Goal: Information Seeking & Learning: Ask a question

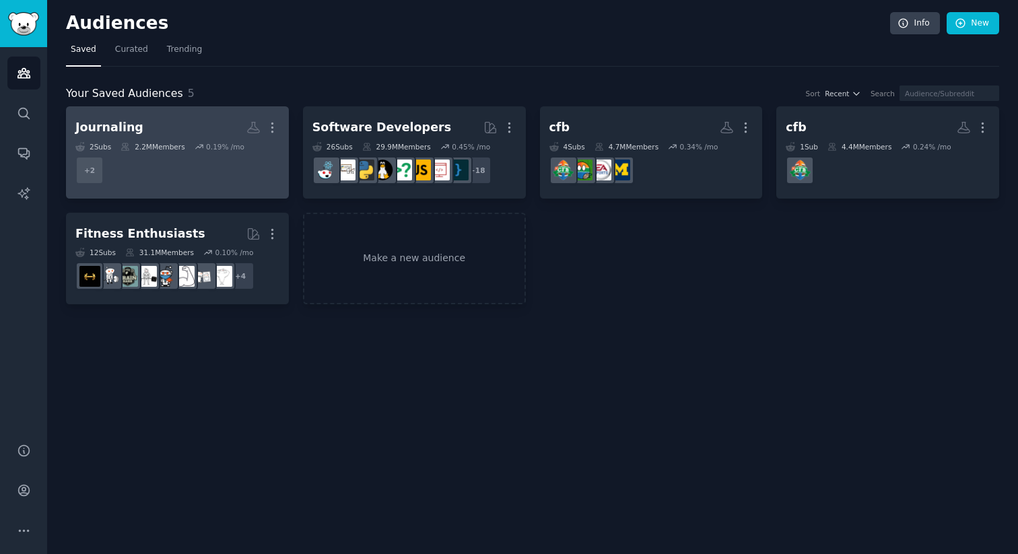
click at [198, 147] on icon at bounding box center [199, 146] width 9 height 9
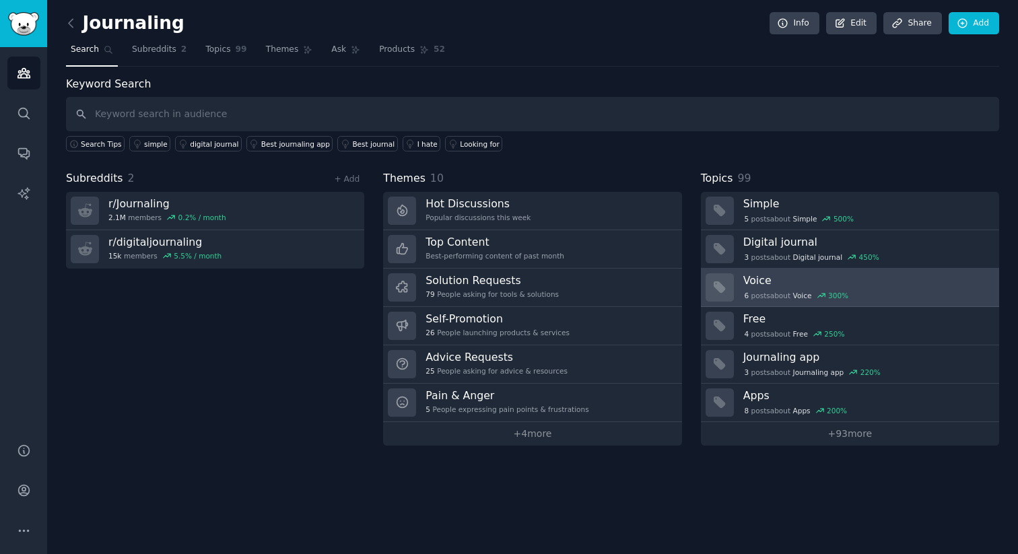
click at [795, 285] on h3 "Voice" at bounding box center [867, 280] width 246 height 14
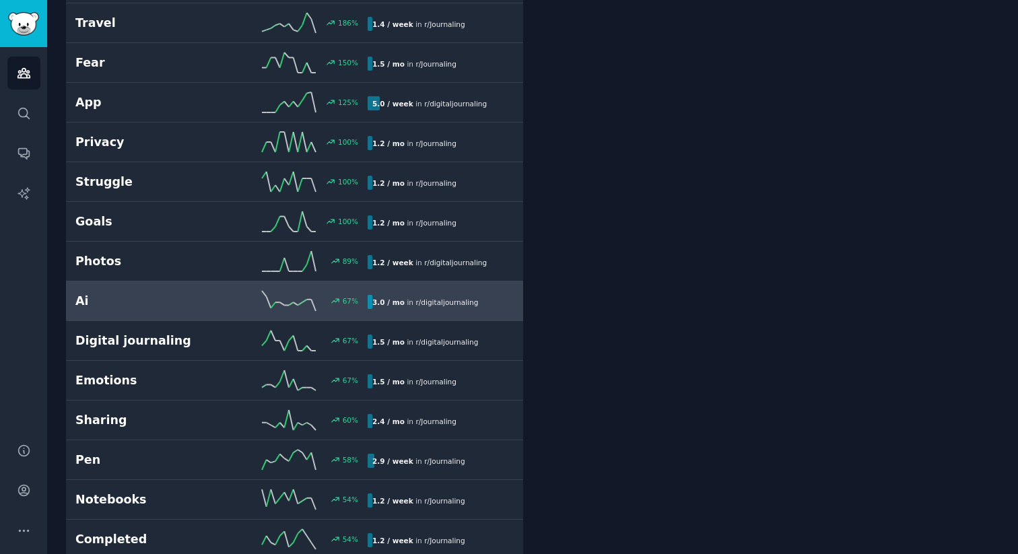
click at [378, 304] on b "3.0 / mo" at bounding box center [388, 302] width 32 height 8
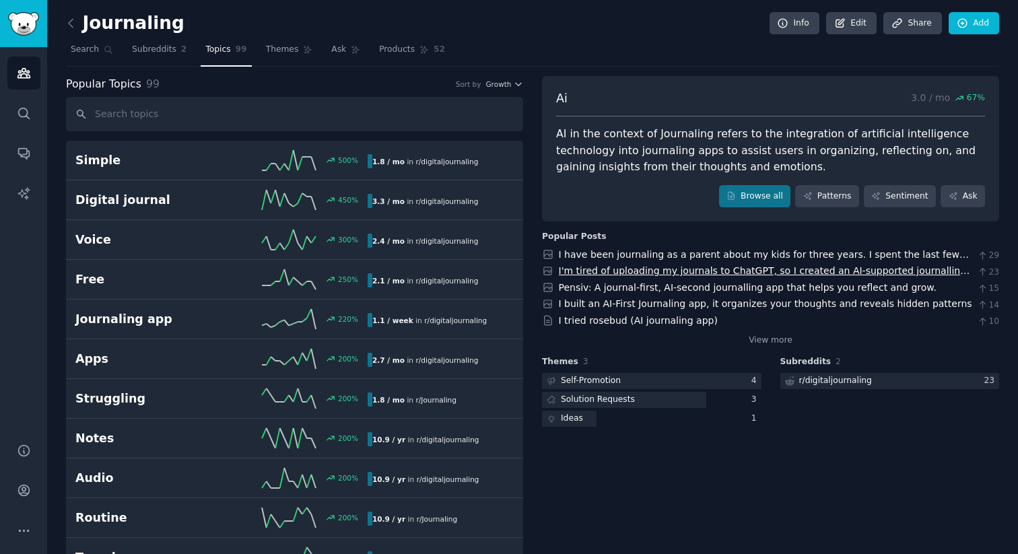
click at [655, 271] on link "I'm tired of uploading my journals to ChatGPT, so I created an AI-supported jou…" at bounding box center [765, 277] width 412 height 25
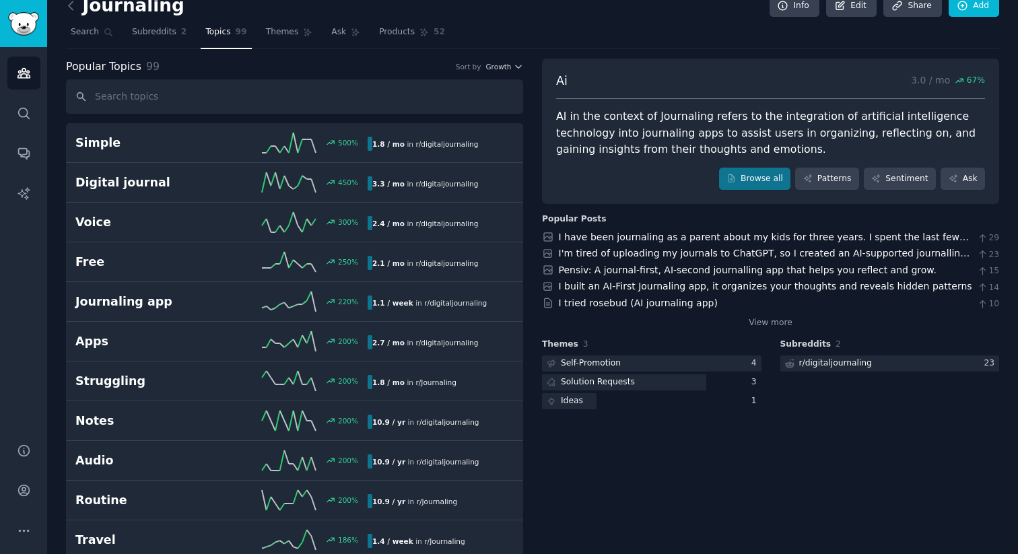
scroll to position [19, 0]
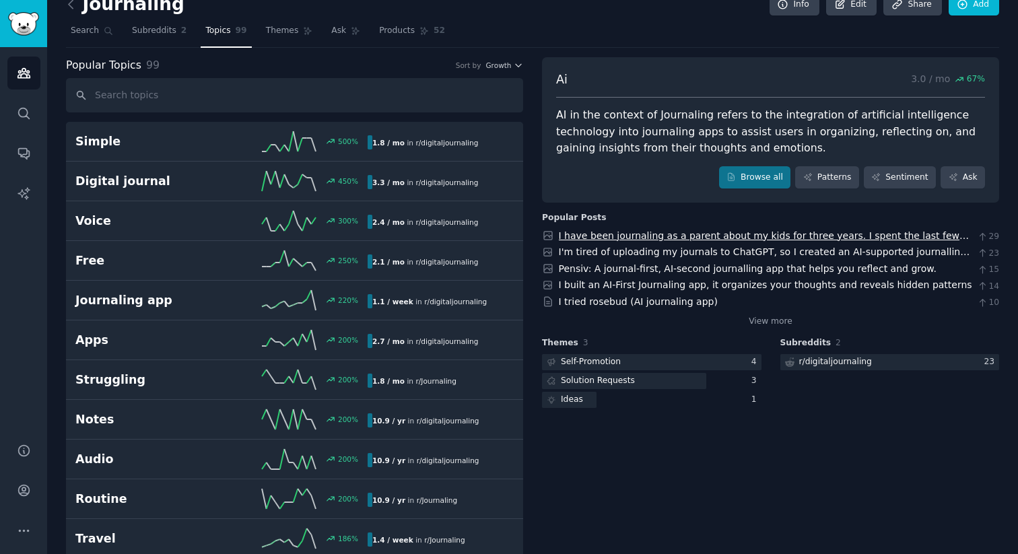
click at [682, 234] on link "I have been journaling as a parent about my kids for three years. I spent the l…" at bounding box center [764, 256] width 411 height 53
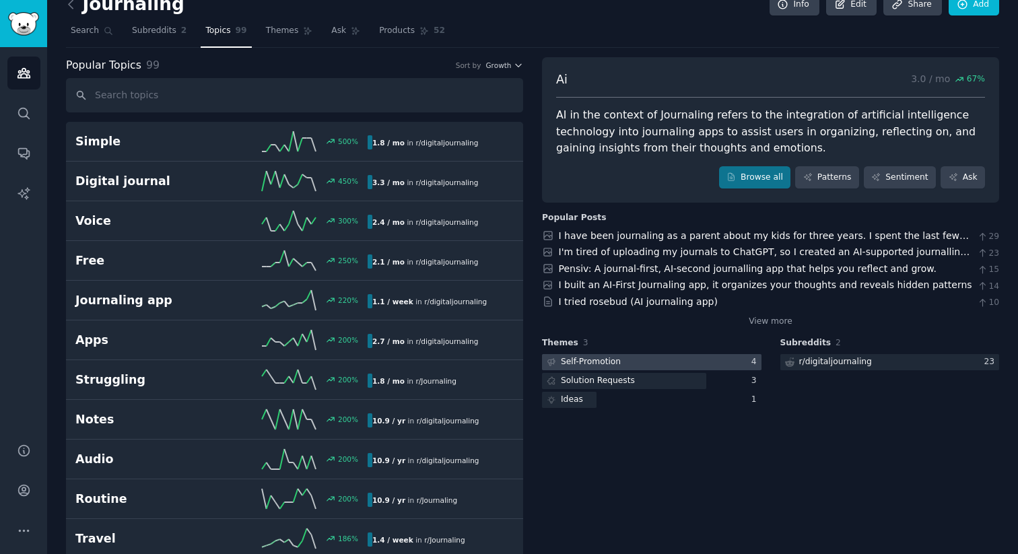
click at [636, 358] on div at bounding box center [652, 362] width 220 height 17
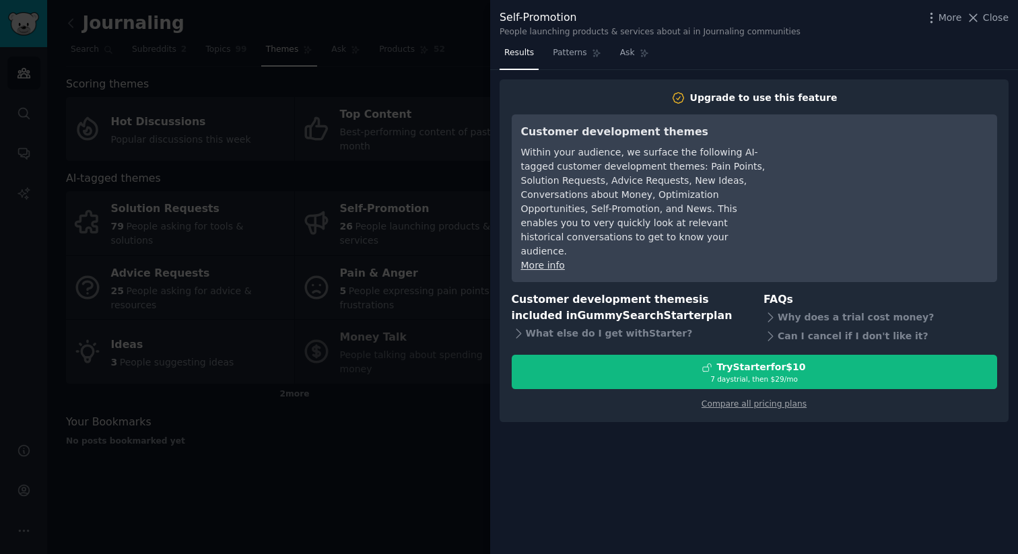
click at [465, 345] on div at bounding box center [509, 277] width 1018 height 554
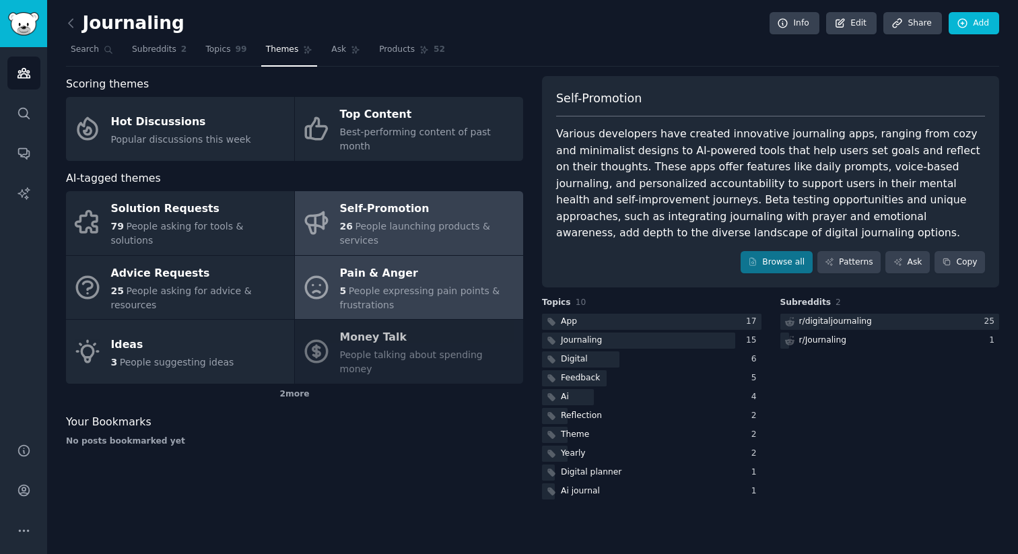
click at [365, 263] on div "Pain & Anger" at bounding box center [428, 274] width 176 height 22
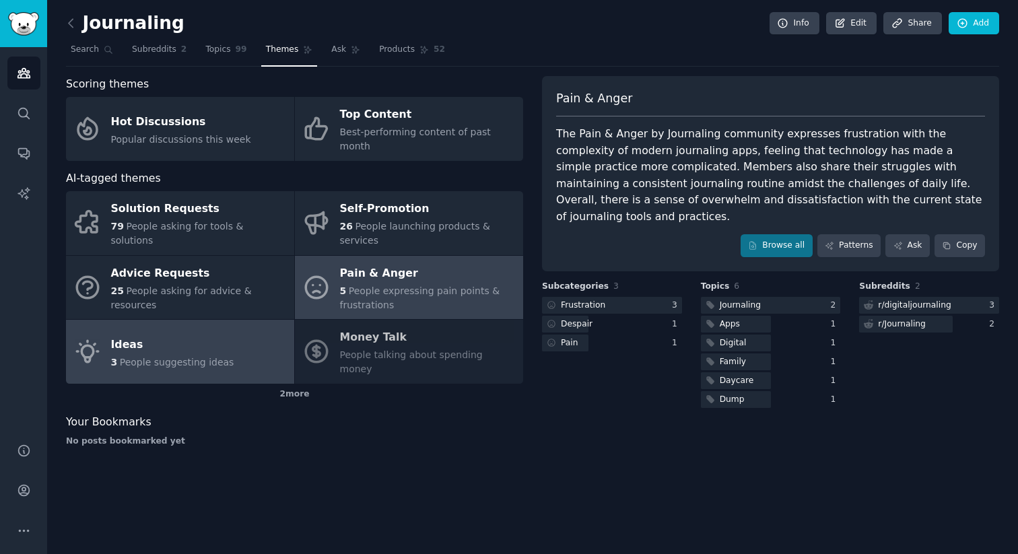
click at [213, 357] on span "People suggesting ideas" at bounding box center [177, 362] width 114 height 11
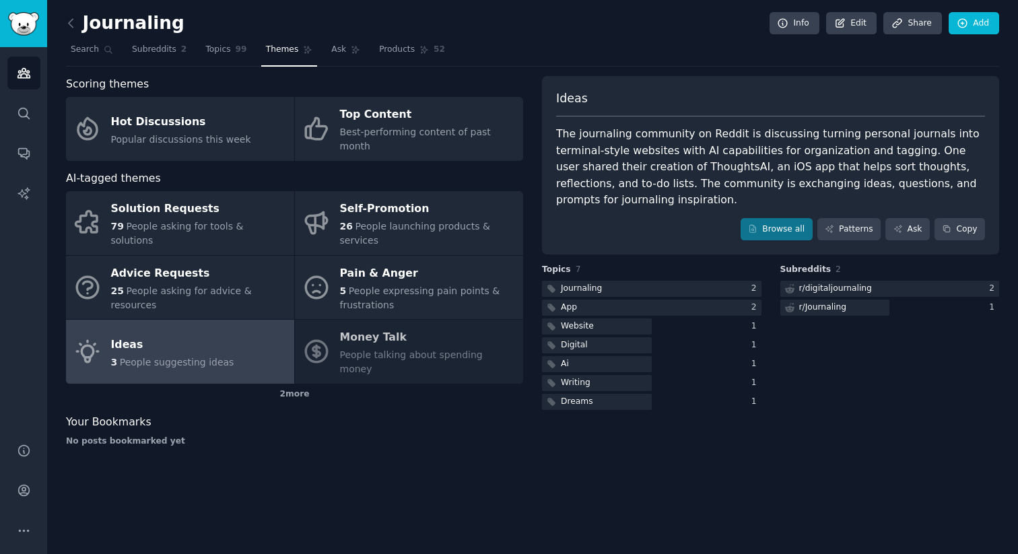
drag, startPoint x: 614, startPoint y: 167, endPoint x: 668, endPoint y: 169, distance: 54.6
click at [667, 168] on div "The journaling community on Reddit is discussing turning personal journals into…" at bounding box center [770, 167] width 429 height 83
drag, startPoint x: 668, startPoint y: 169, endPoint x: 611, endPoint y: 164, distance: 57.4
click at [611, 164] on div "The journaling community on Reddit is discussing turning personal journals into…" at bounding box center [770, 167] width 429 height 83
copy div "ThoughtsAI,"
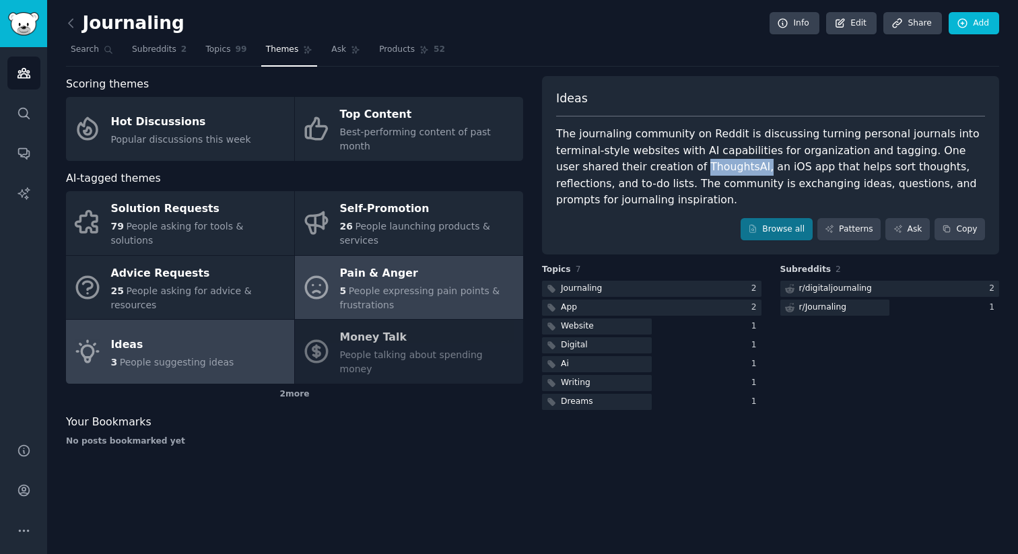
click at [401, 291] on div "5 People expressing pain points & frustrations" at bounding box center [428, 298] width 176 height 28
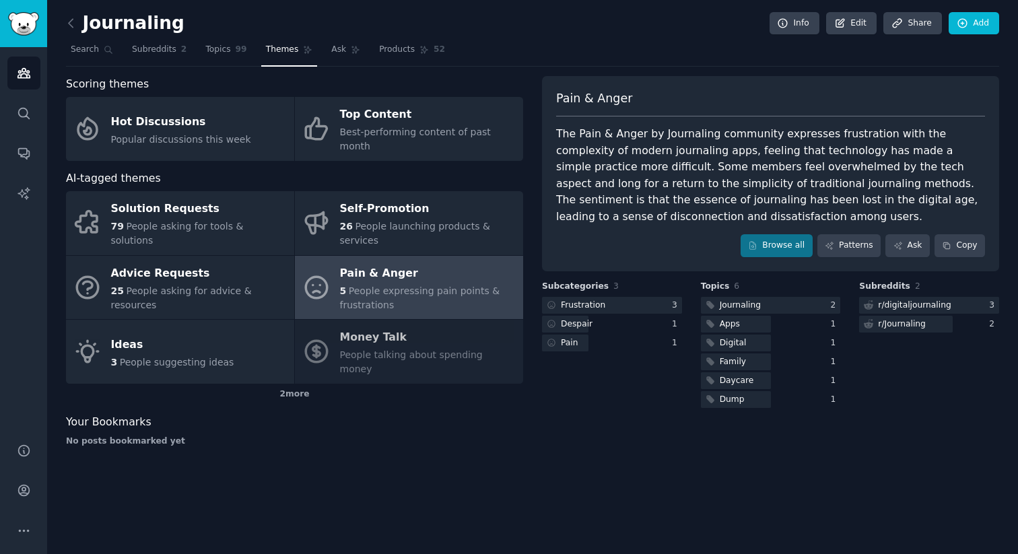
click at [384, 322] on div "Solution Requests 79 People asking for tools & solutions Self-Promotion 26 Peop…" at bounding box center [294, 287] width 457 height 193
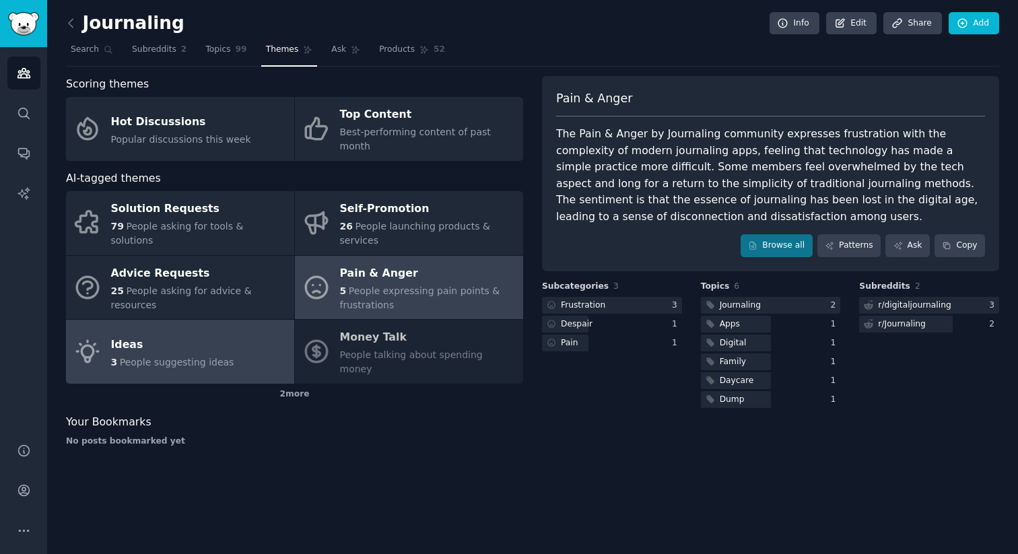
click at [180, 334] on div "Ideas" at bounding box center [172, 345] width 123 height 22
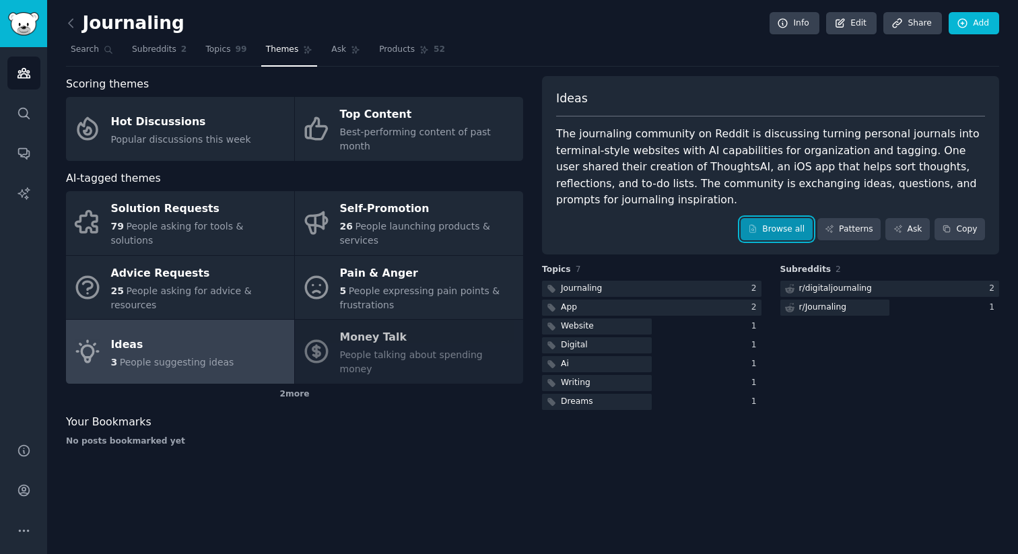
click at [769, 222] on link "Browse all" at bounding box center [777, 229] width 72 height 23
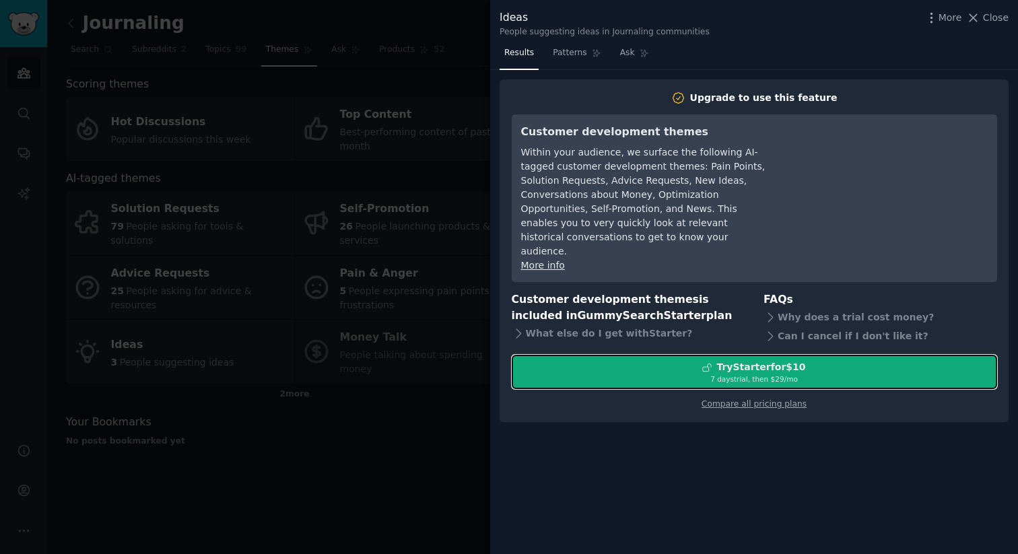
click at [768, 360] on div "Try Starter for $10" at bounding box center [761, 367] width 89 height 14
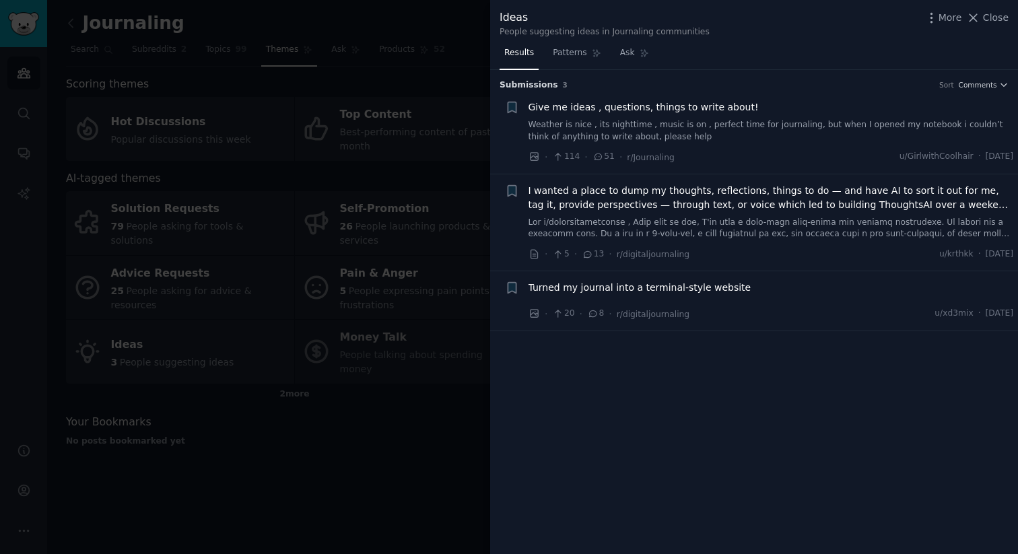
click at [628, 199] on span "I wanted a place to dump my thoughts, reflections, things to do — and have AI t…" at bounding box center [772, 198] width 486 height 28
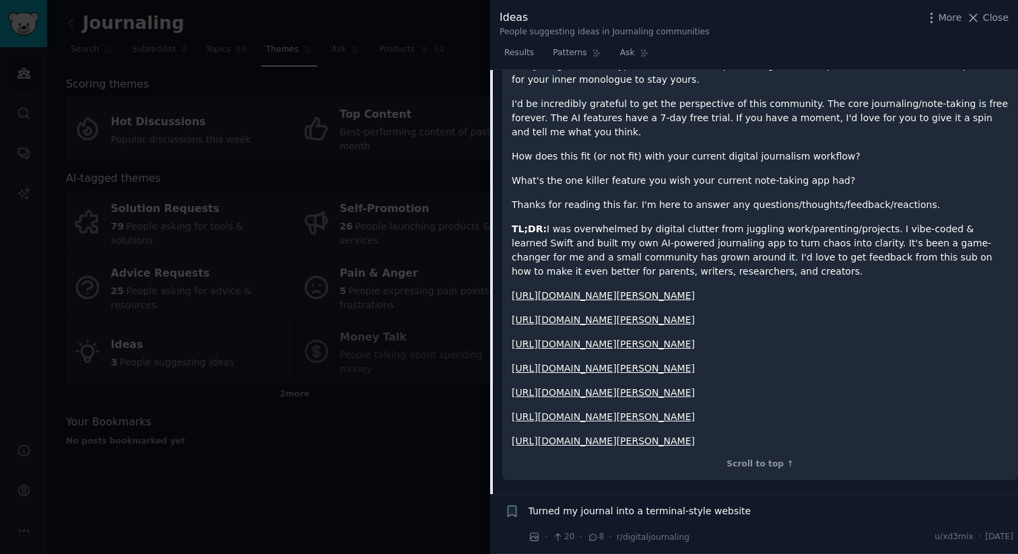
scroll to position [818, 0]
click at [779, 471] on div "Scroll to top ↑" at bounding box center [760, 465] width 497 height 12
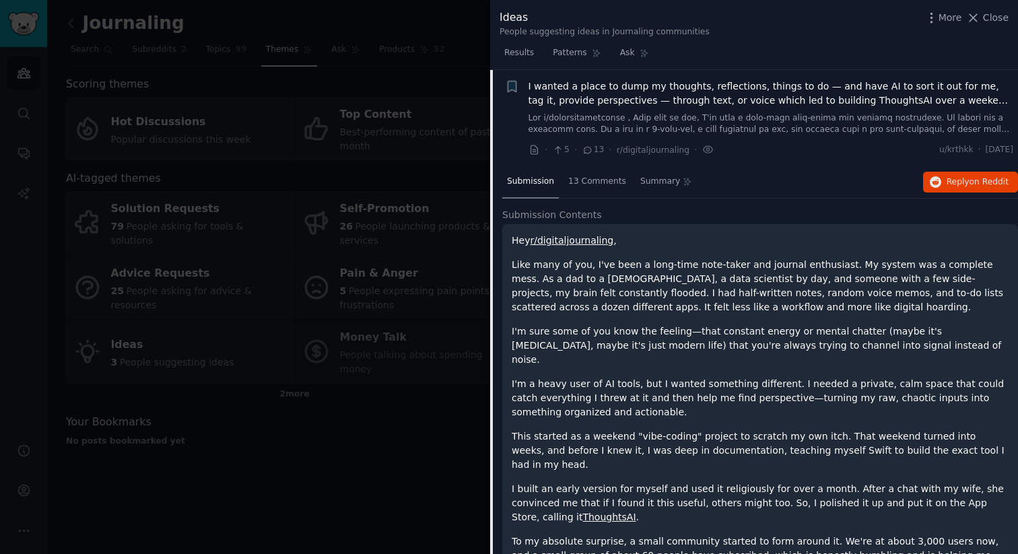
click at [841, 86] on span "I wanted a place to dump my thoughts, reflections, things to do — and have AI t…" at bounding box center [772, 93] width 486 height 28
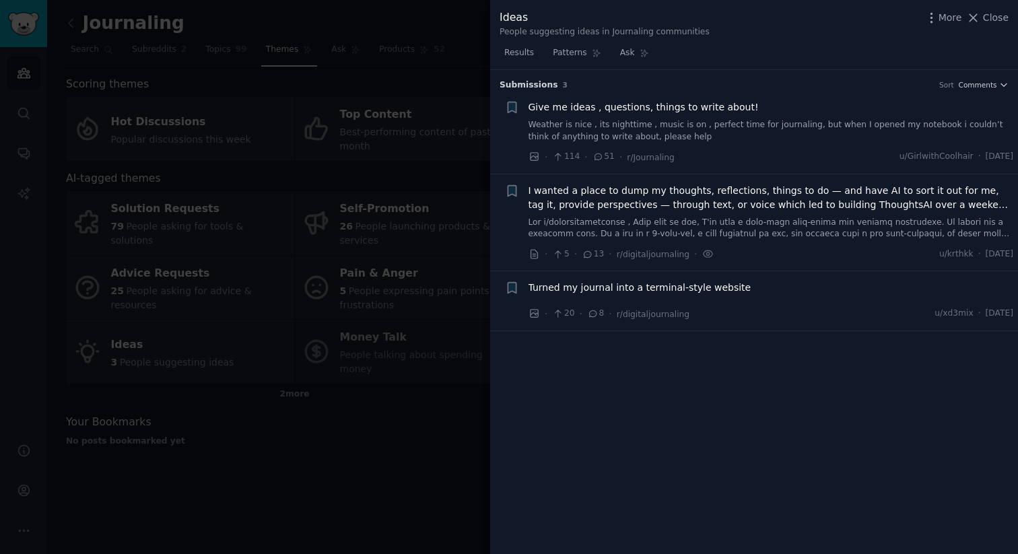
click at [749, 201] on span "I wanted a place to dump my thoughts, reflections, things to do — and have AI t…" at bounding box center [772, 198] width 486 height 28
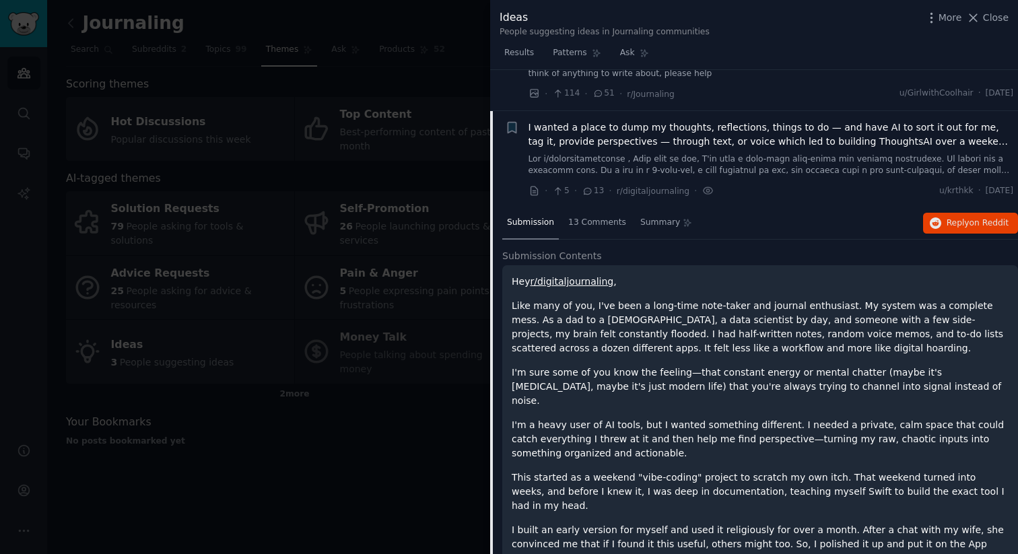
scroll to position [104, 0]
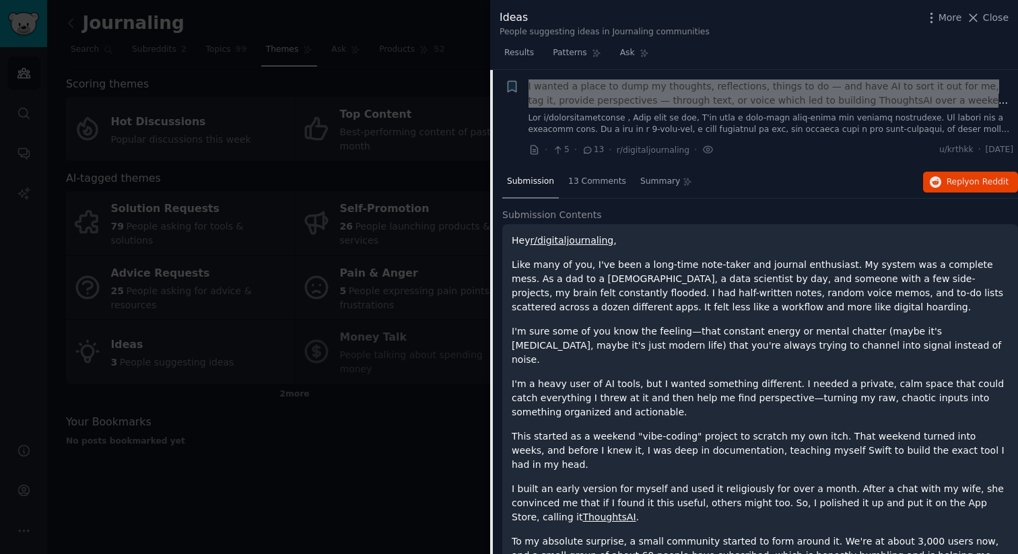
drag, startPoint x: 878, startPoint y: 90, endPoint x: 876, endPoint y: 13, distance: 76.8
click at [0, 0] on div "Ideas People suggesting ideas in Journaling communities More Close Results Patt…" at bounding box center [509, 277] width 1018 height 554
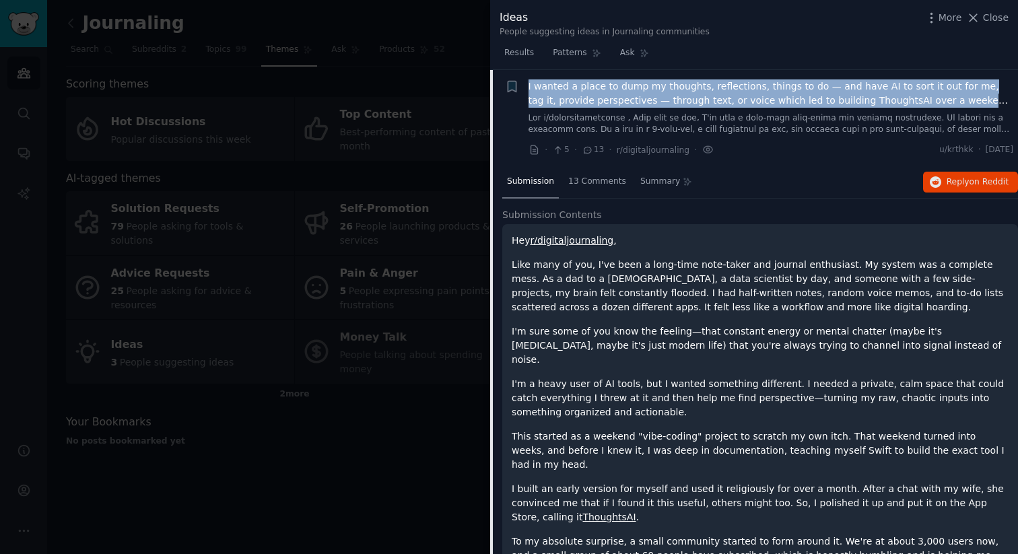
click at [927, 112] on link at bounding box center [772, 124] width 486 height 24
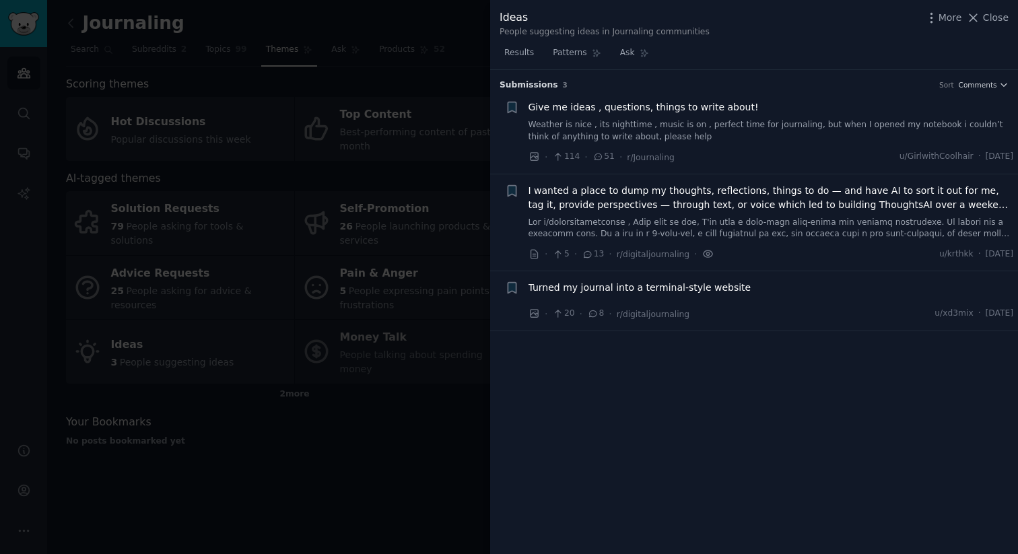
click at [702, 249] on icon at bounding box center [708, 254] width 12 height 14
click at [703, 251] on icon at bounding box center [707, 254] width 9 height 7
click at [702, 251] on icon at bounding box center [708, 254] width 12 height 14
click at [658, 213] on div "I wanted a place to dump my thoughts, reflections, things to do — and have AI t…" at bounding box center [772, 212] width 486 height 57
click at [665, 199] on span "I wanted a place to dump my thoughts, reflections, things to do — and have AI t…" at bounding box center [772, 198] width 486 height 28
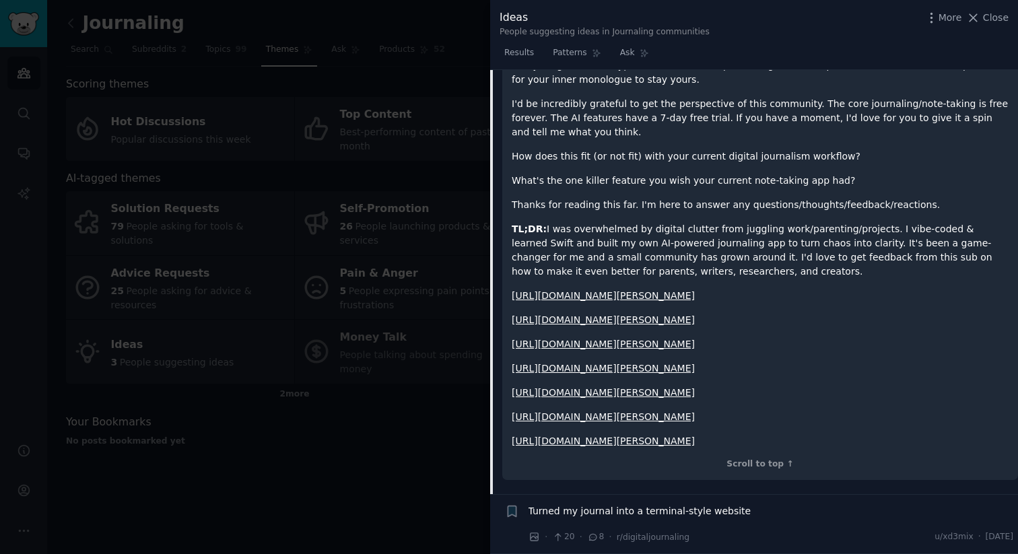
scroll to position [805, 0]
click at [640, 290] on link "[URL][DOMAIN_NAME][PERSON_NAME]" at bounding box center [603, 295] width 183 height 11
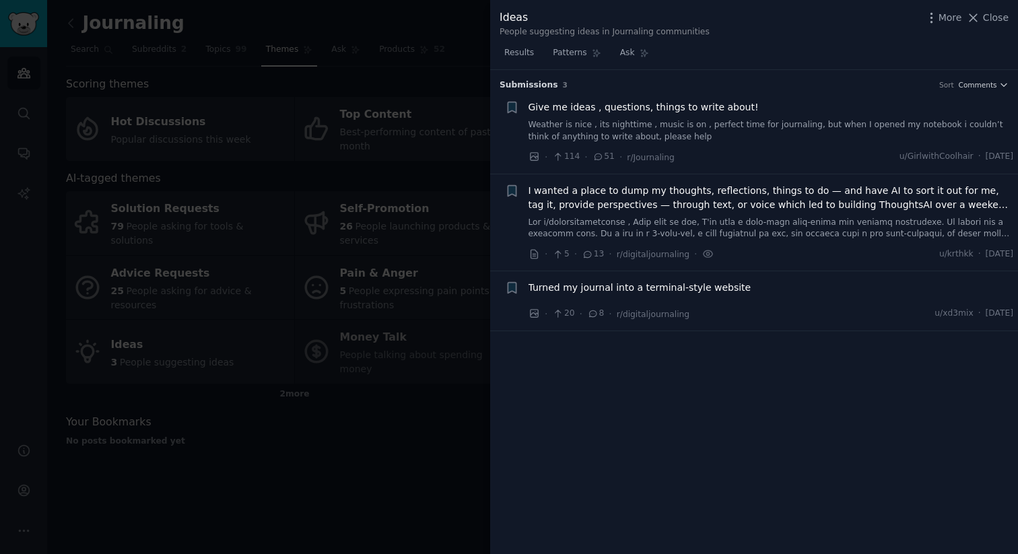
click at [813, 227] on link at bounding box center [772, 229] width 486 height 24
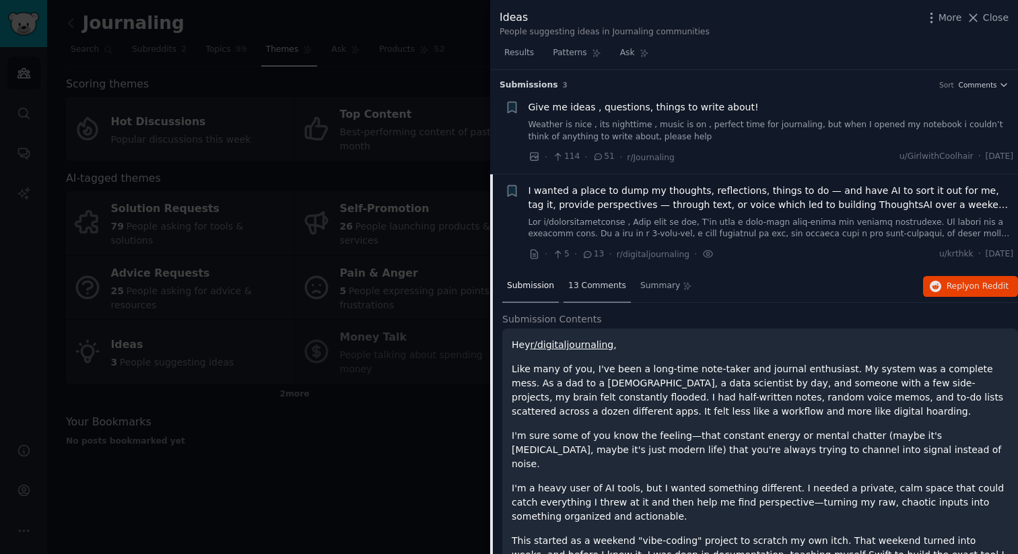
click at [598, 292] on div "13 Comments" at bounding box center [597, 287] width 67 height 32
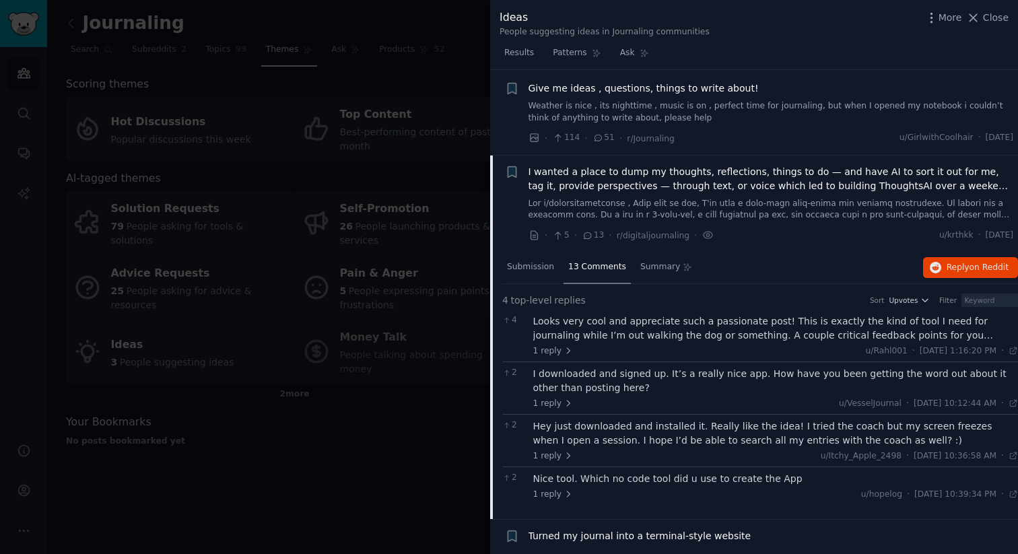
scroll to position [20, 0]
click at [795, 348] on div "1 reply u/Rahl001 · Tue 8/5/2025, 1:16:20 PM Tue 8/5/2025 ·" at bounding box center [776, 350] width 486 height 12
click at [793, 333] on div "Looks very cool and appreciate such a passionate post! This is exactly the kind…" at bounding box center [776, 327] width 486 height 28
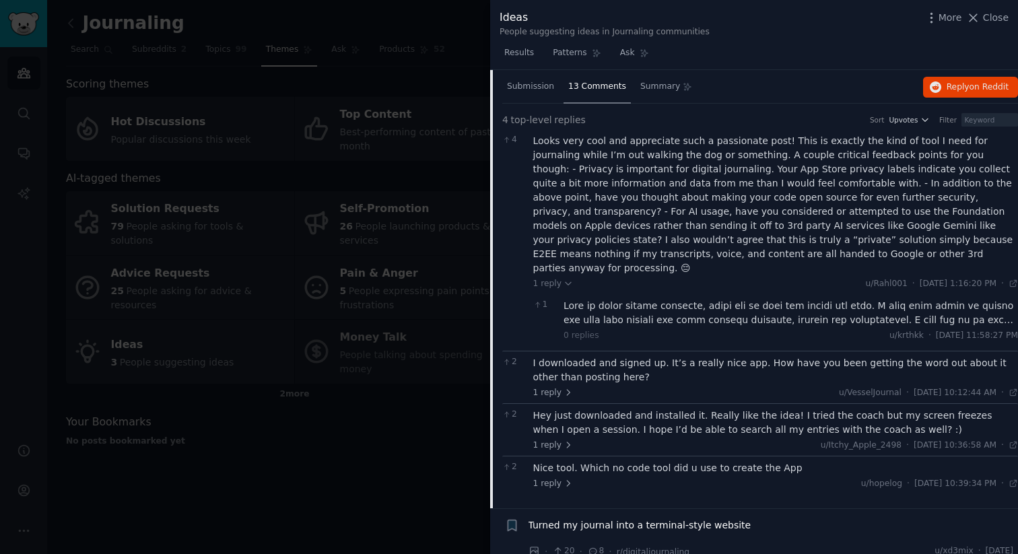
scroll to position [0, 0]
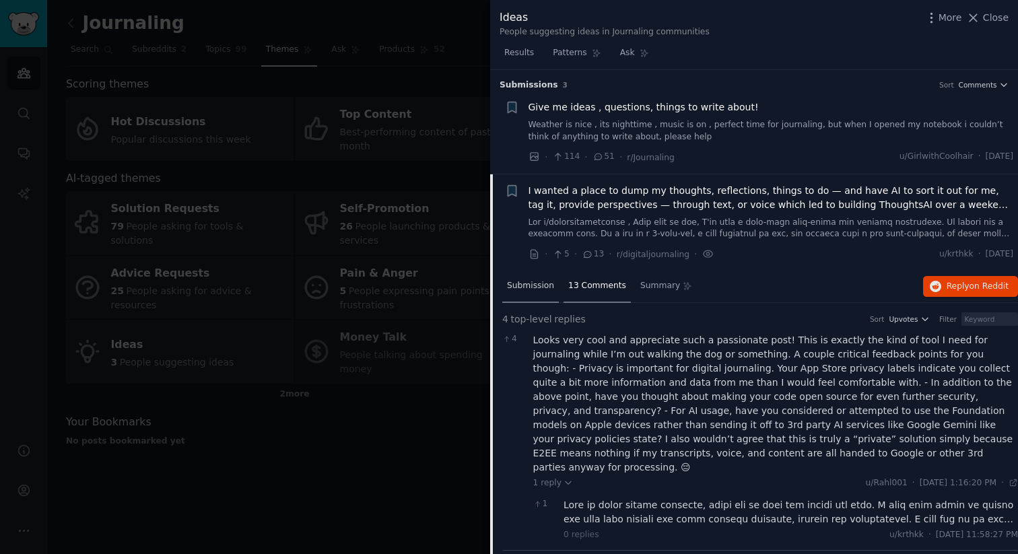
click at [541, 292] on div "Submission" at bounding box center [530, 287] width 57 height 32
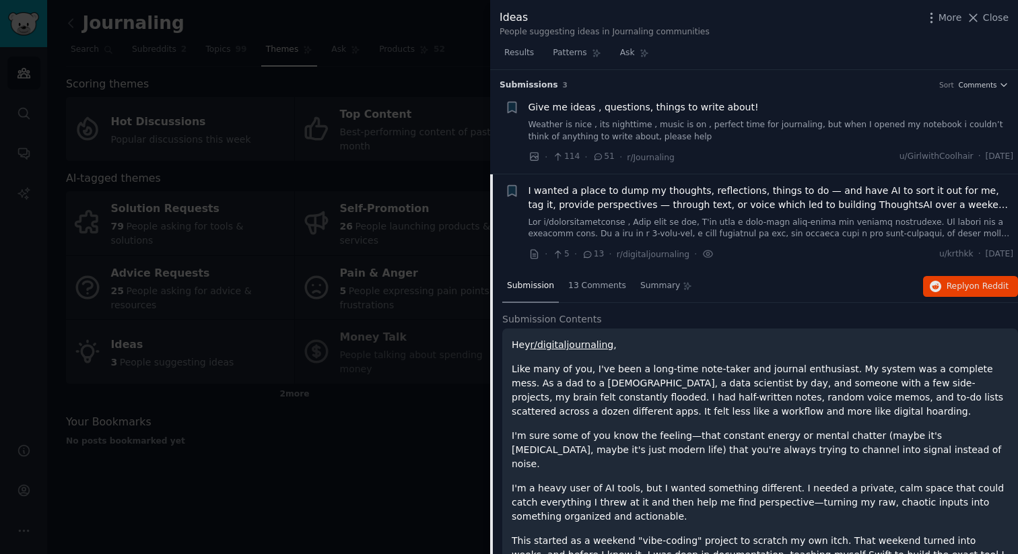
click at [599, 191] on span "I wanted a place to dump my thoughts, reflections, things to do — and have AI t…" at bounding box center [772, 198] width 486 height 28
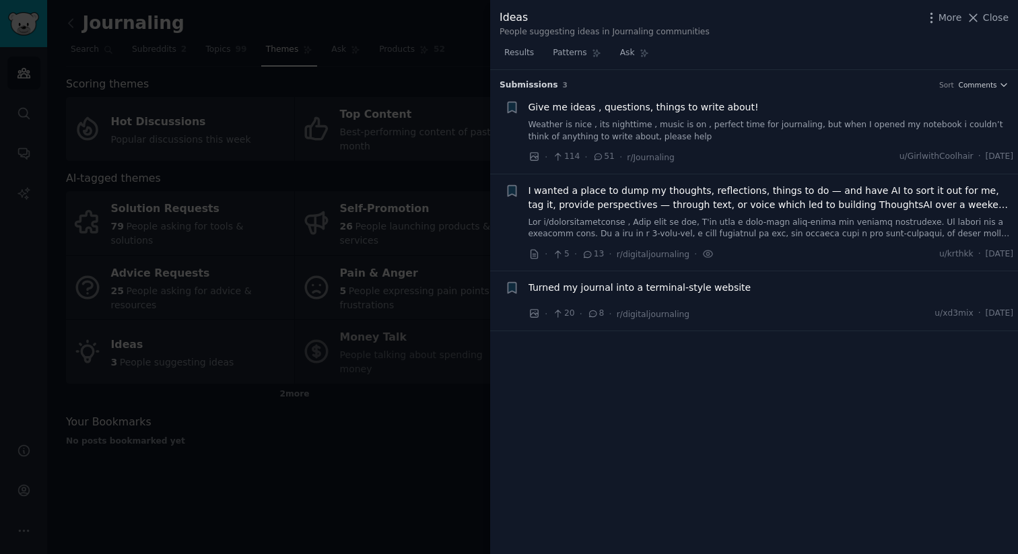
click at [600, 191] on span "I wanted a place to dump my thoughts, reflections, things to do — and have AI t…" at bounding box center [772, 198] width 486 height 28
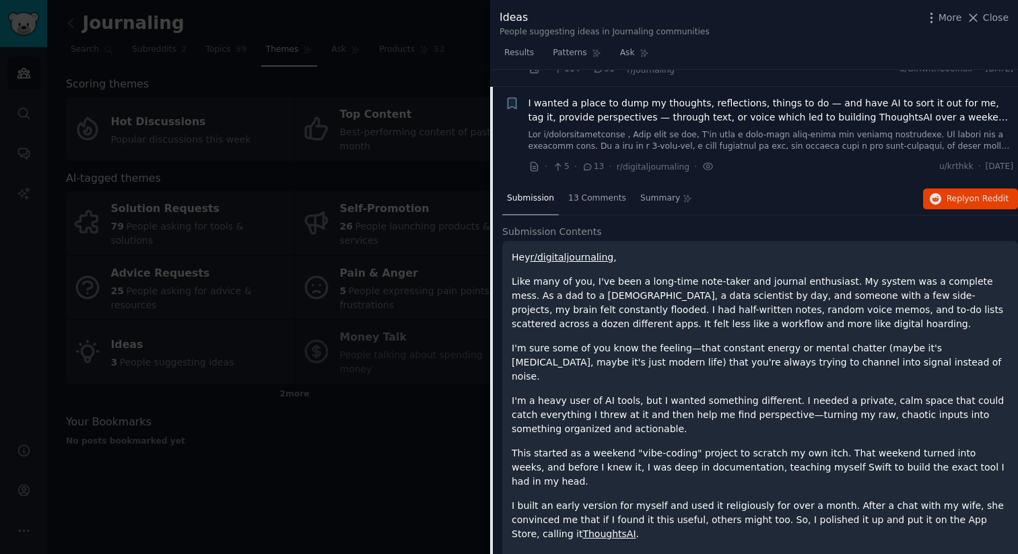
scroll to position [76, 0]
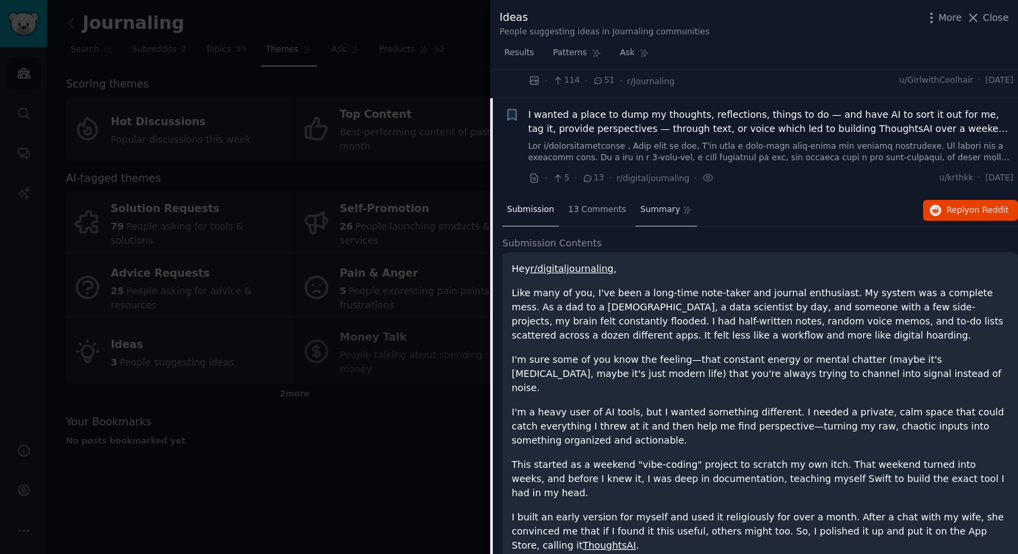
click at [664, 211] on span "Summary" at bounding box center [660, 210] width 40 height 12
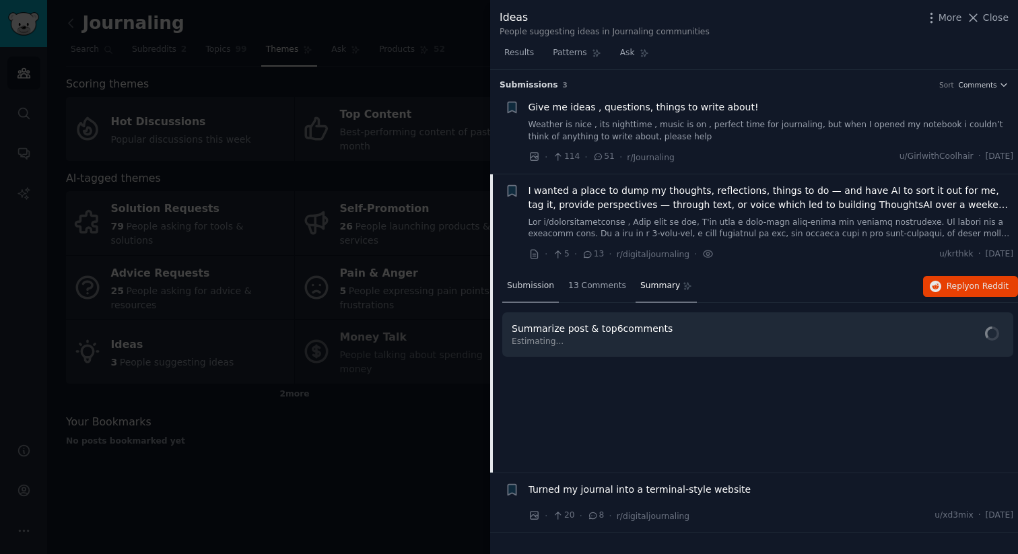
click at [525, 290] on span "Submission" at bounding box center [530, 286] width 47 height 12
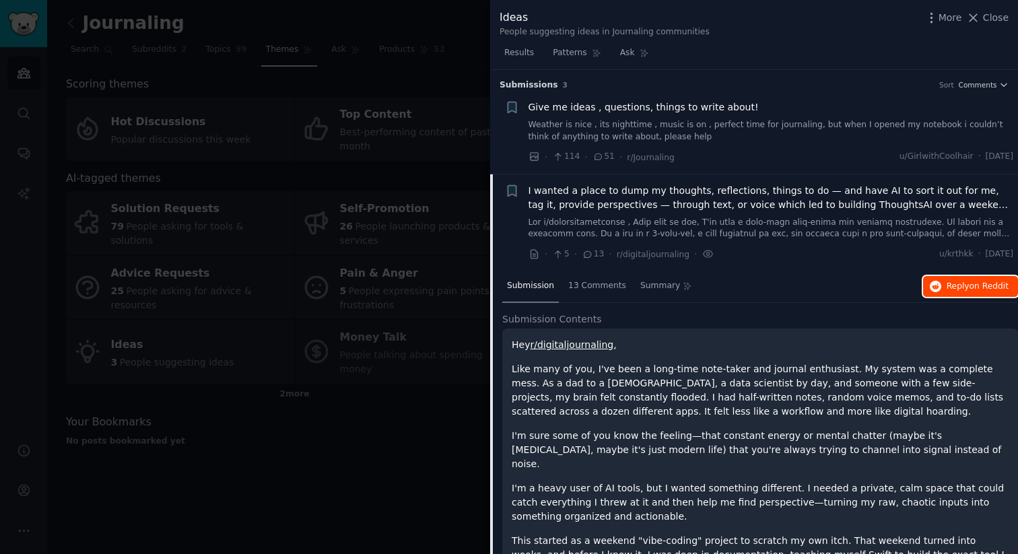
click at [982, 283] on span "on Reddit" at bounding box center [989, 286] width 39 height 9
click at [325, 239] on div at bounding box center [509, 277] width 1018 height 554
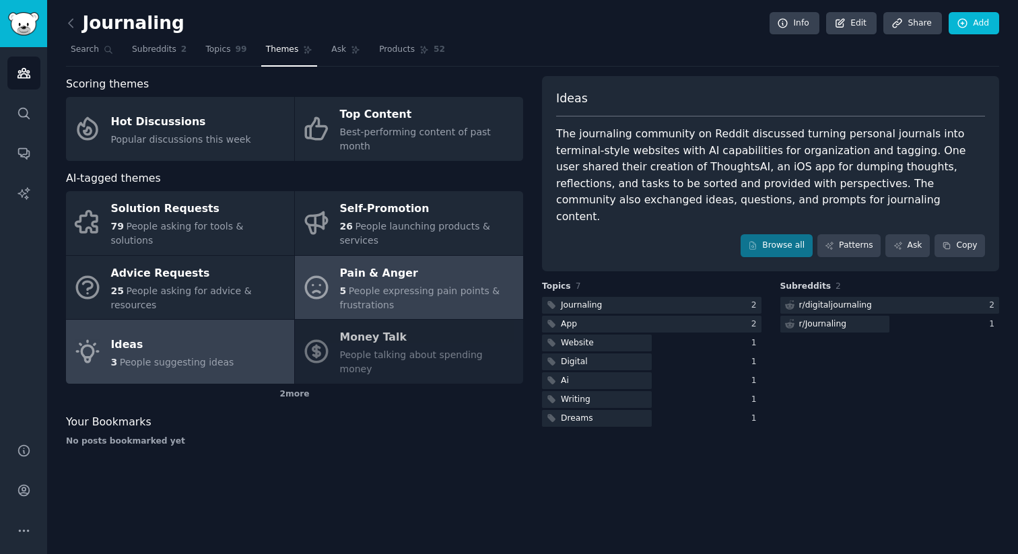
click at [368, 286] on span "People expressing pain points & frustrations" at bounding box center [420, 298] width 160 height 25
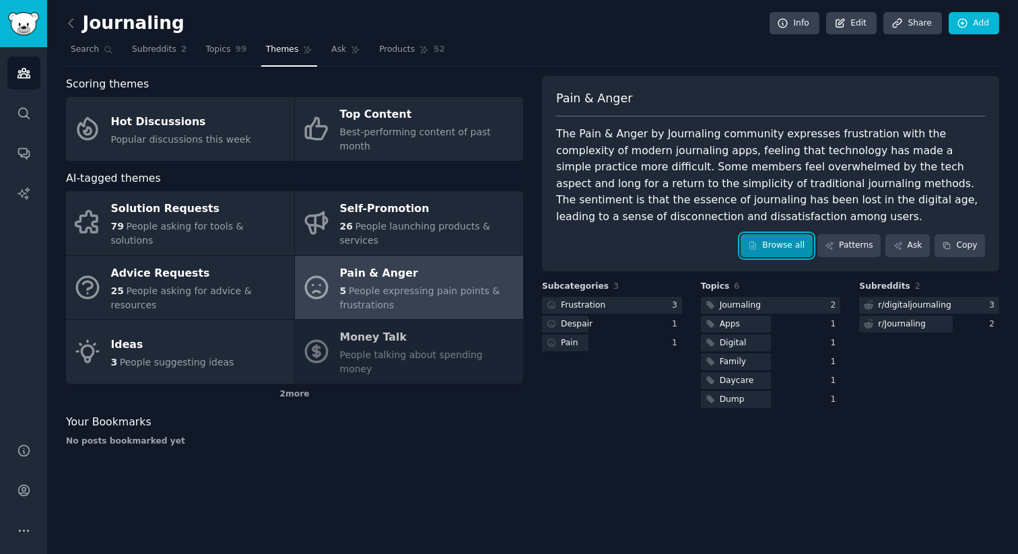
click at [784, 251] on link "Browse all" at bounding box center [777, 245] width 72 height 23
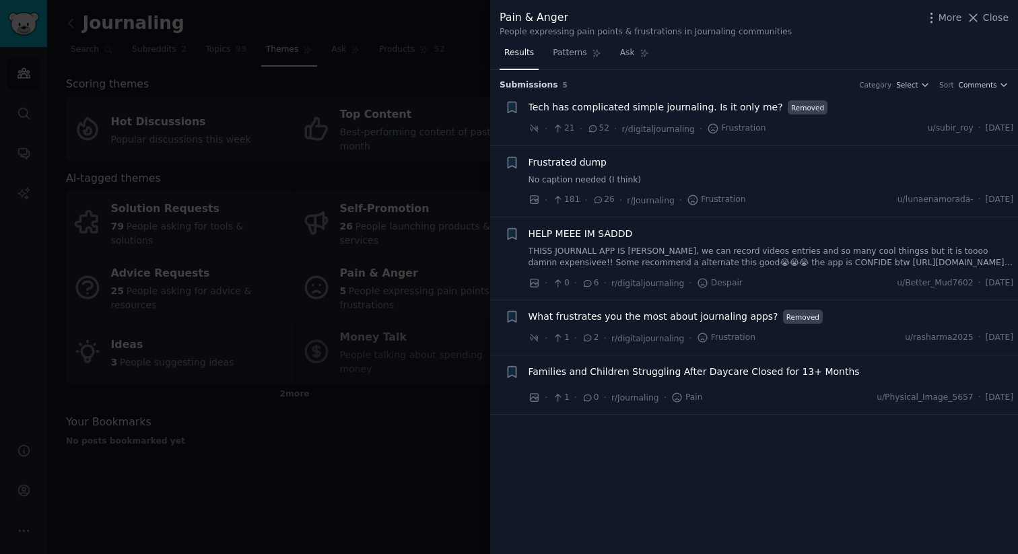
click at [703, 108] on span "Tech has complicated simple journaling. Is it only me?" at bounding box center [656, 107] width 255 height 14
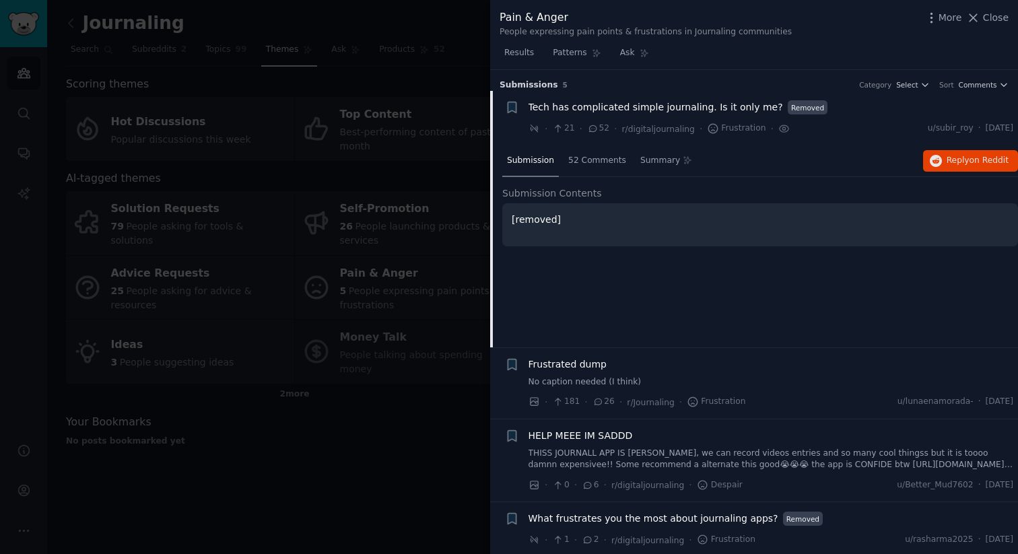
scroll to position [21, 0]
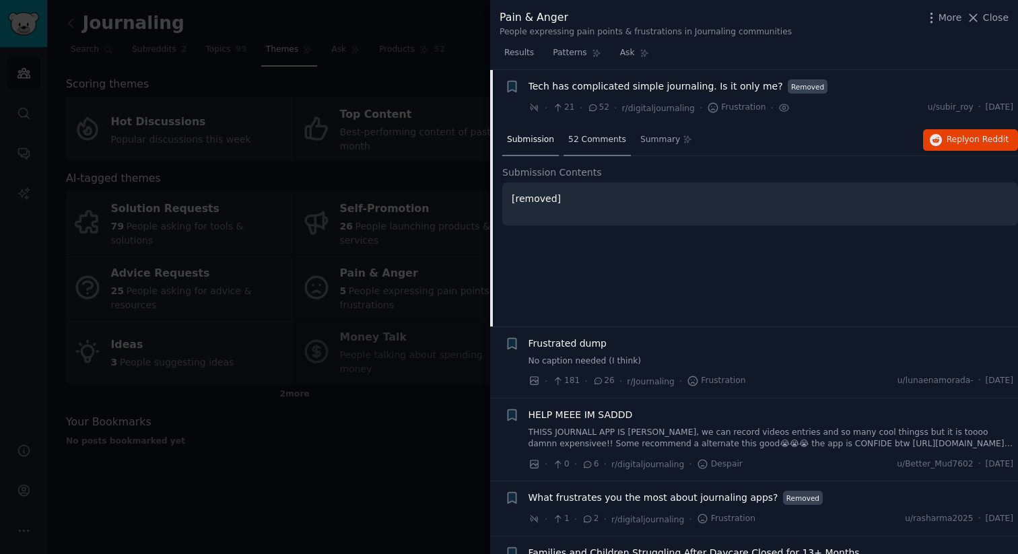
click at [610, 140] on span "52 Comments" at bounding box center [597, 140] width 58 height 12
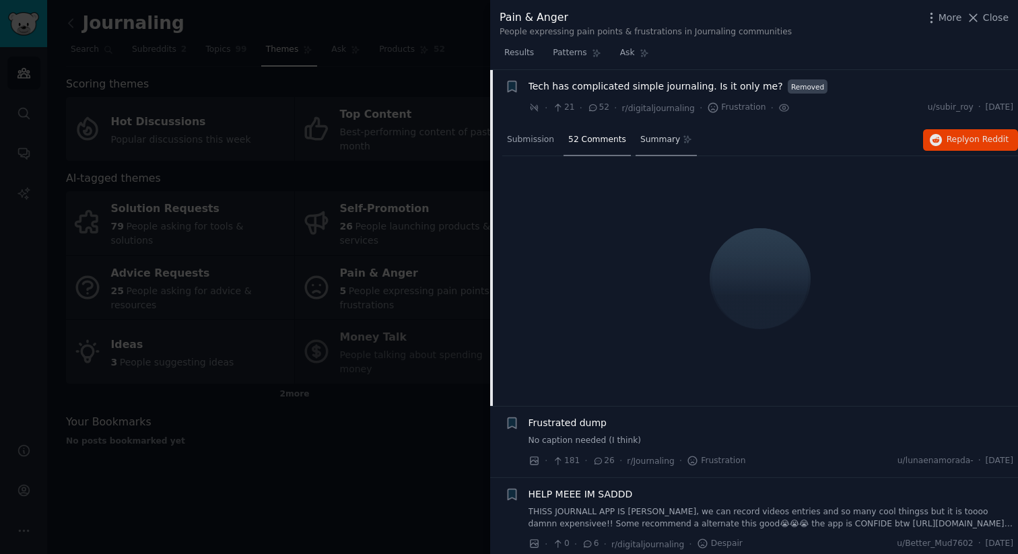
click at [655, 140] on span "Summary" at bounding box center [660, 140] width 40 height 12
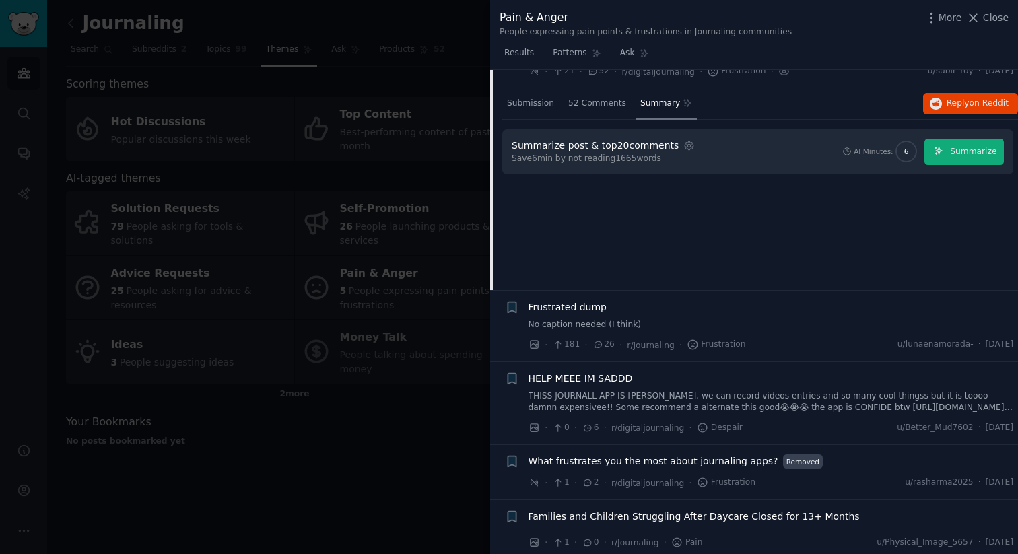
scroll to position [63, 0]
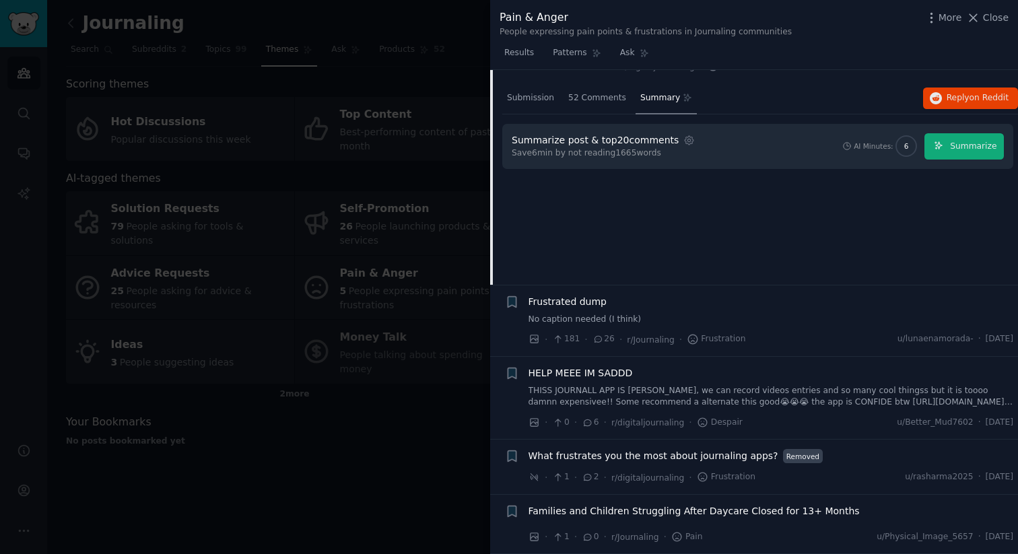
click at [620, 390] on link "THISS JOURNALL APP IS SOO COOOLL, we can record videos entries and so many cool…" at bounding box center [772, 397] width 486 height 24
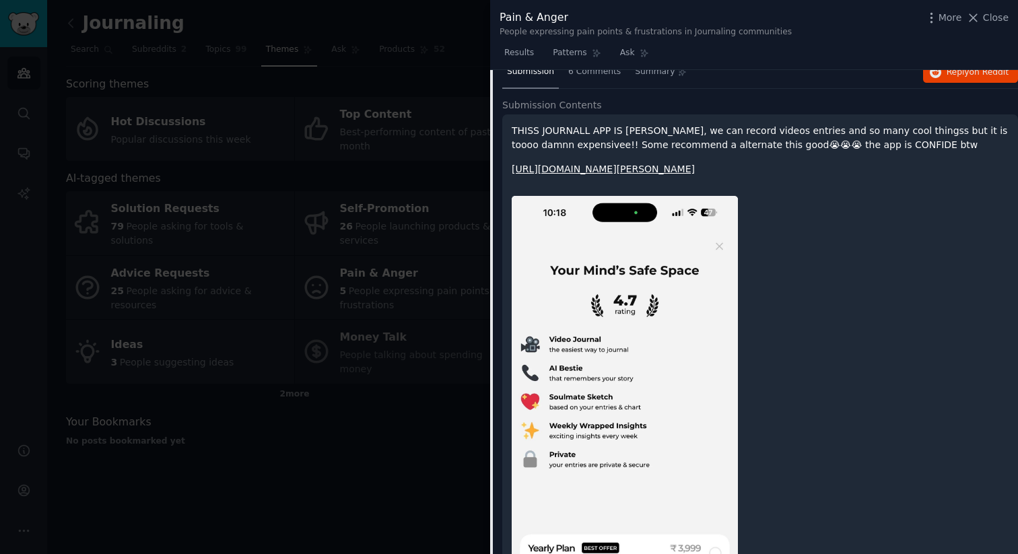
scroll to position [244, 0]
click at [607, 162] on link "https://preview.redd.it/e43ywj1n4hef1.jpg?width=1080&format=pjpg&auto=webp&s=36…" at bounding box center [603, 167] width 183 height 11
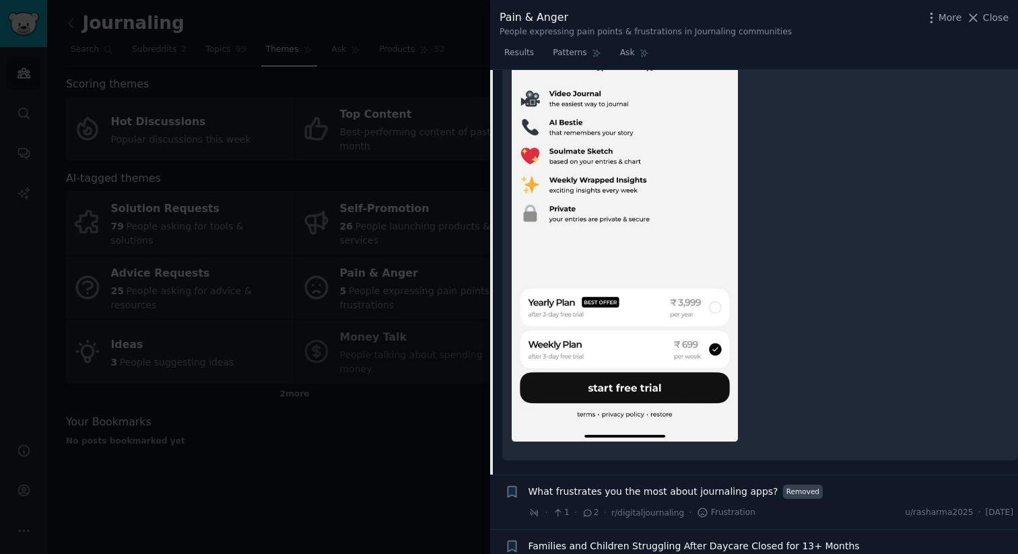
scroll to position [539, 0]
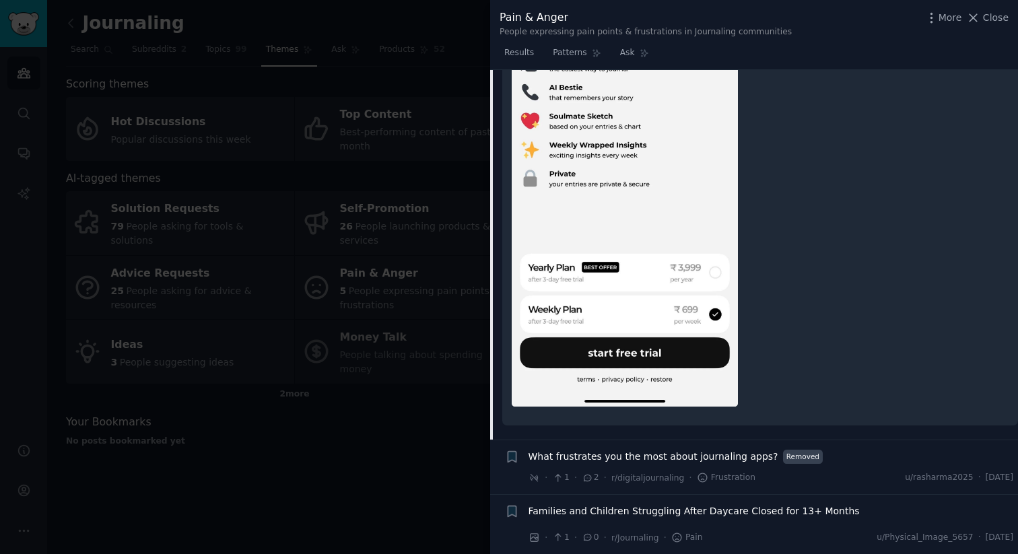
click at [690, 452] on span "What frustrates you the most about journaling apps?" at bounding box center [654, 457] width 250 height 14
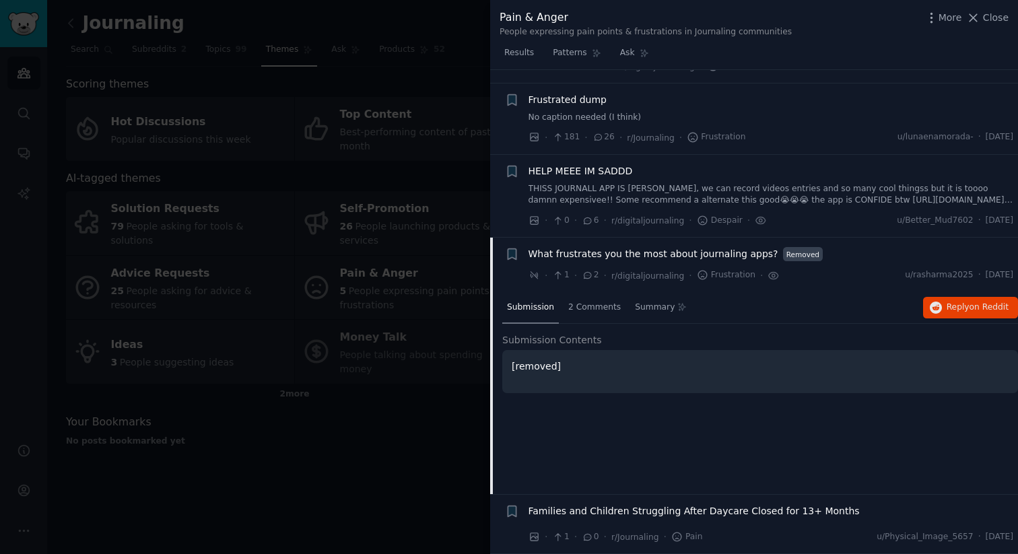
scroll to position [63, 0]
click at [608, 305] on span "2 Comments" at bounding box center [594, 308] width 53 height 12
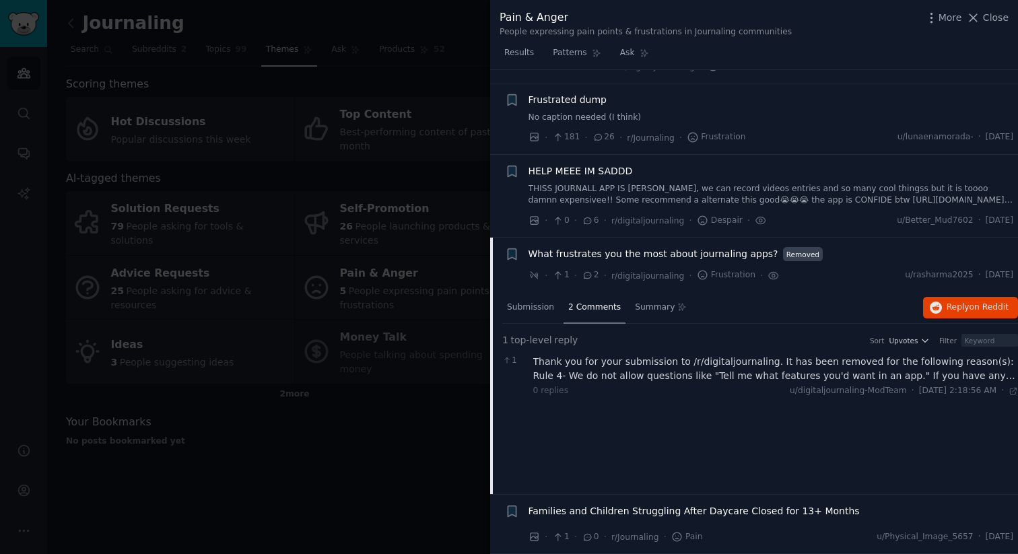
click at [749, 504] on span "Families and Children Struggling After Daycare Closed for 13+ Months" at bounding box center [694, 511] width 331 height 14
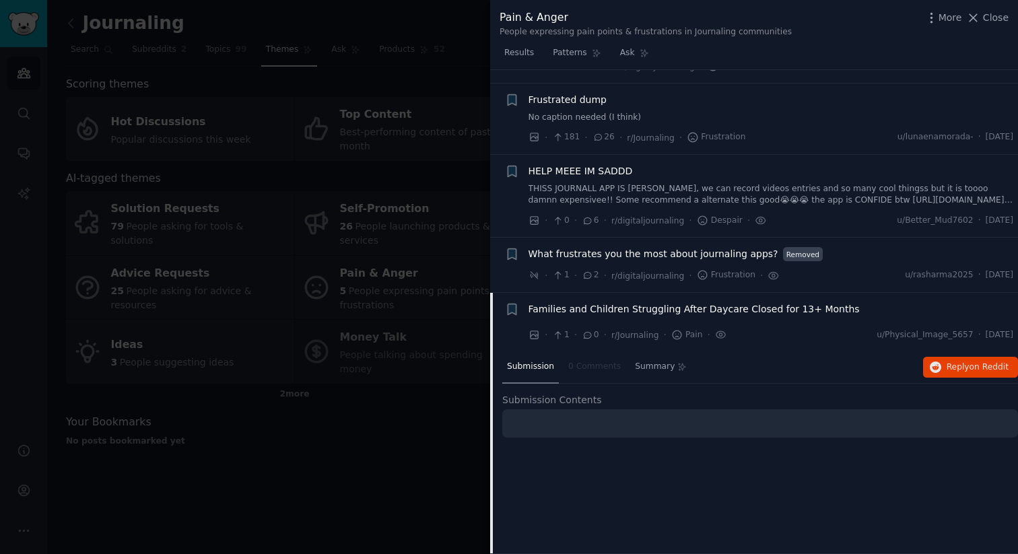
click at [723, 263] on div "What frustrates you the most about journaling apps? Removed · 1 · 2 · r/digital…" at bounding box center [772, 265] width 486 height 36
click at [729, 259] on span "What frustrates you the most about journaling apps?" at bounding box center [654, 254] width 250 height 14
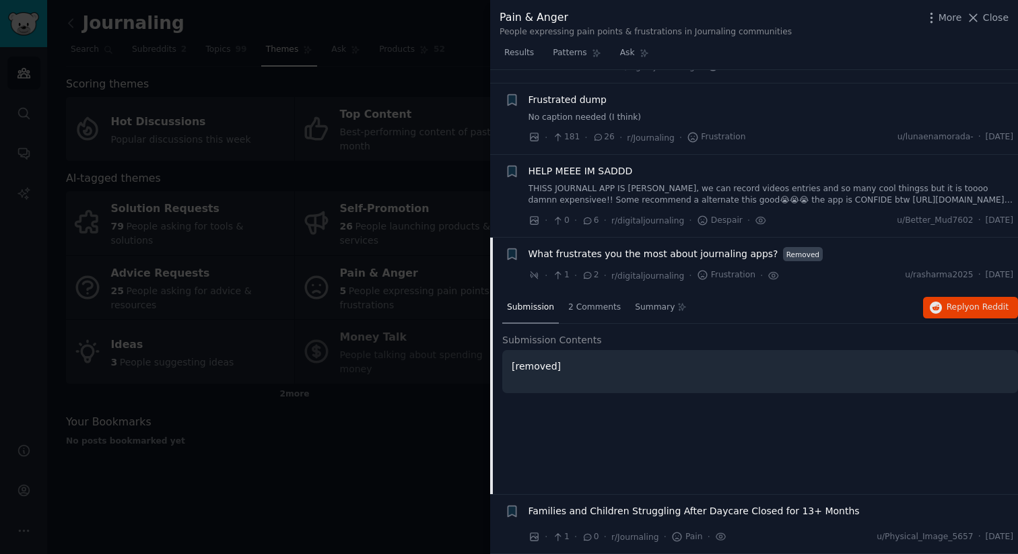
click at [626, 186] on link "THISS JOURNALL APP IS SOO COOOLL, we can record videos entries and so many cool…" at bounding box center [772, 195] width 486 height 24
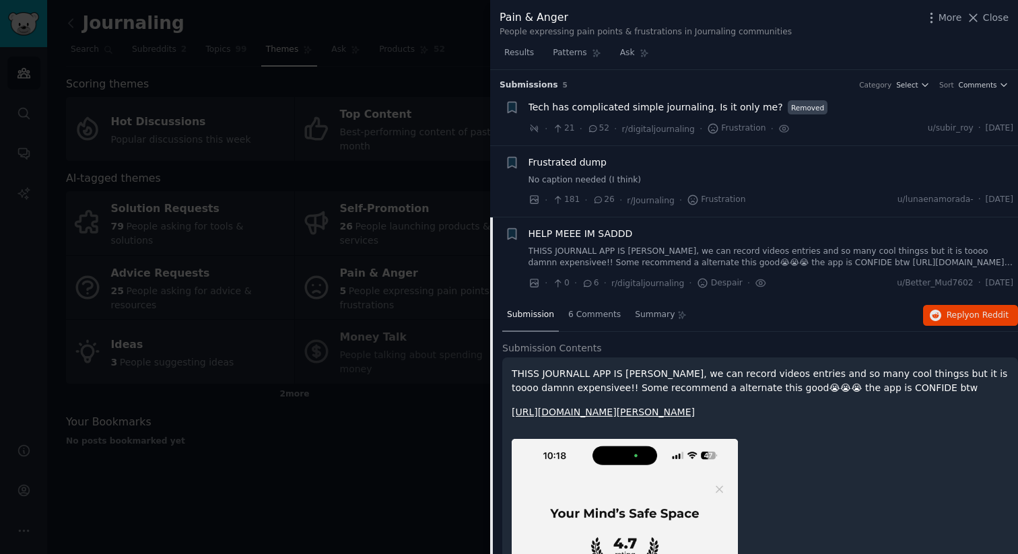
click at [601, 112] on span "Tech has complicated simple journaling. Is it only me?" at bounding box center [656, 107] width 255 height 14
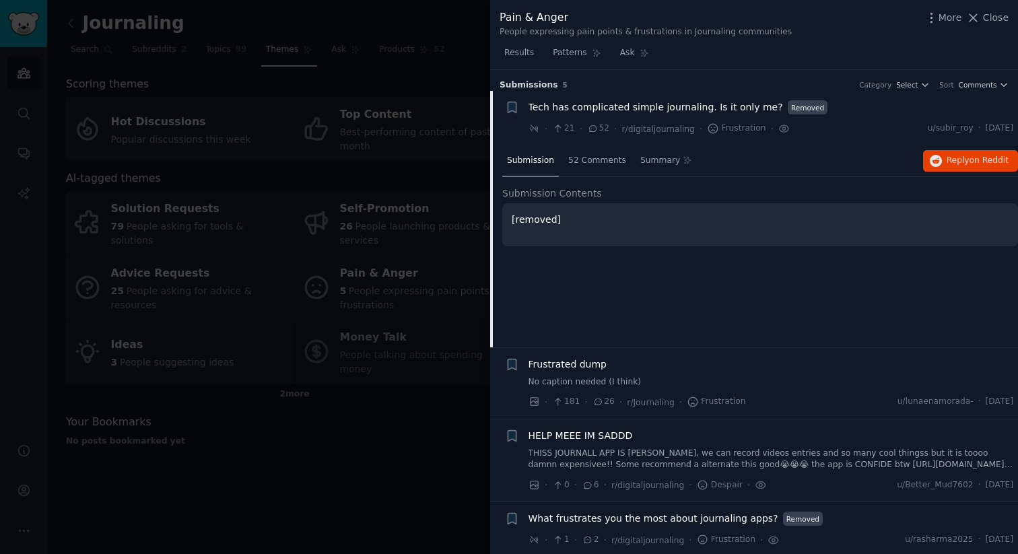
scroll to position [21, 0]
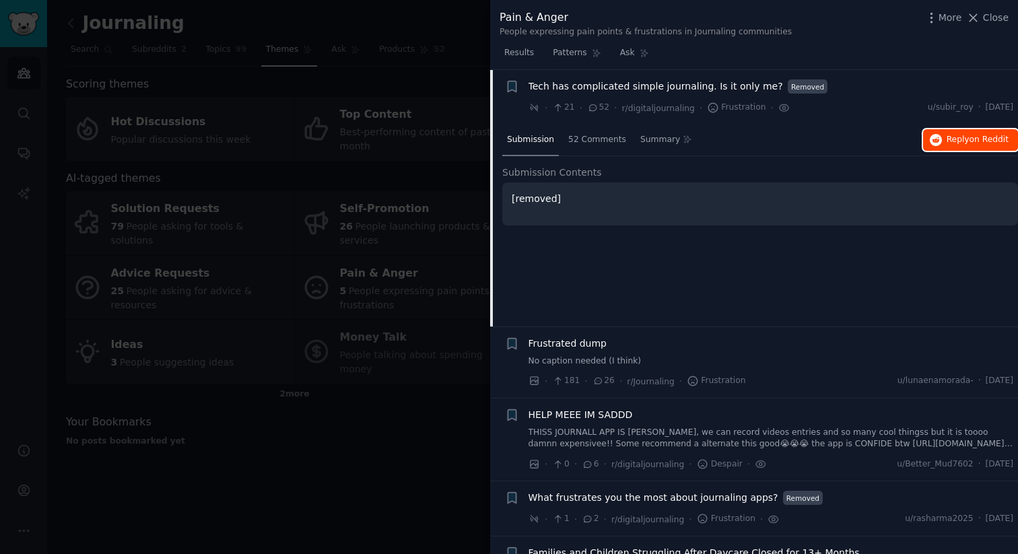
click at [956, 145] on button "Reply on Reddit" at bounding box center [970, 140] width 95 height 22
click at [385, 268] on div at bounding box center [509, 277] width 1018 height 554
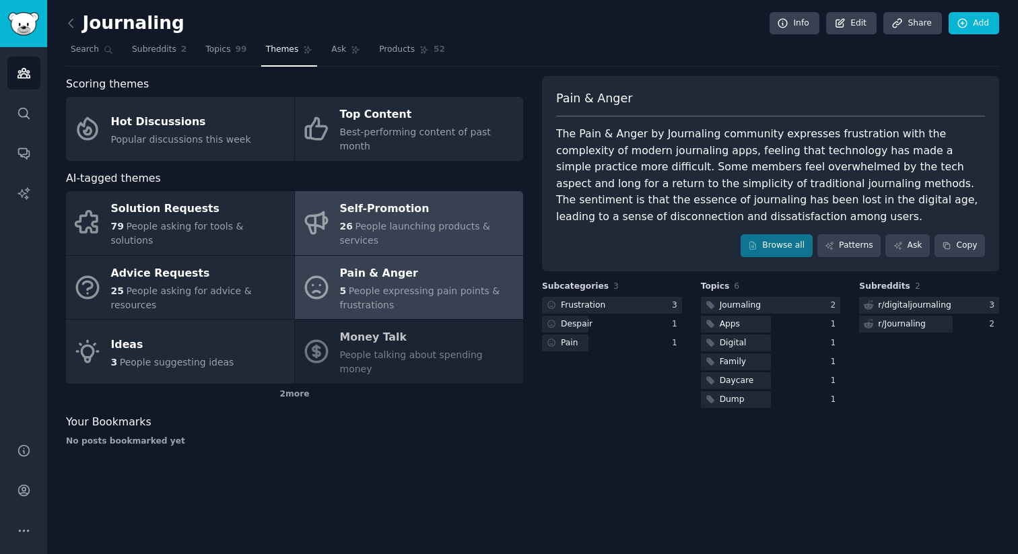
click at [487, 199] on div "Self-Promotion" at bounding box center [428, 210] width 176 height 22
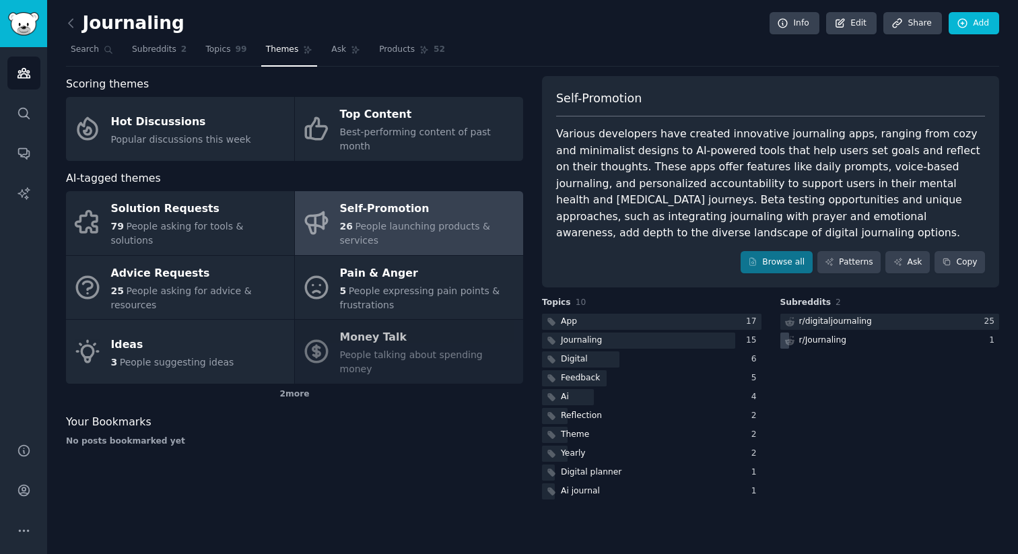
click at [843, 335] on div "r/ Journaling" at bounding box center [822, 341] width 47 height 12
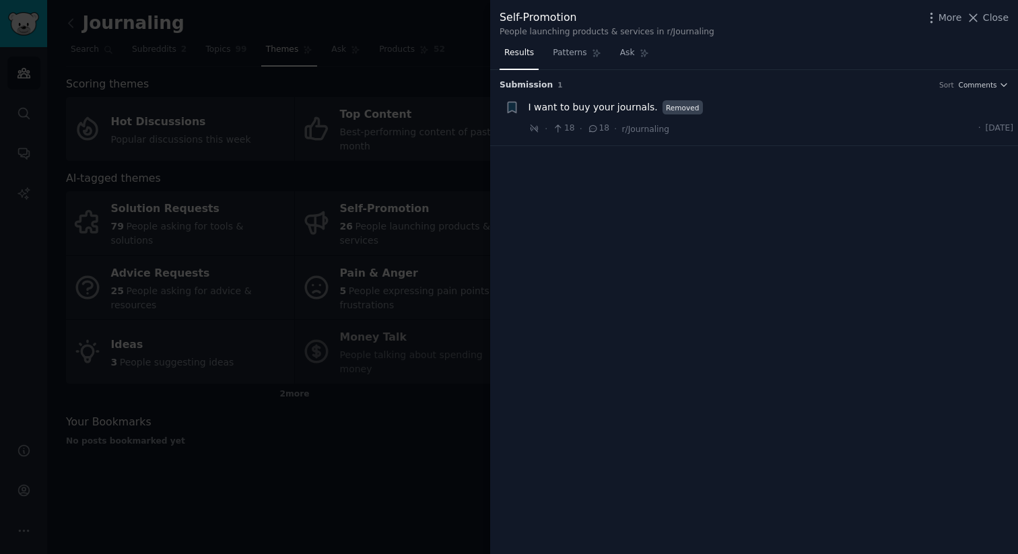
click at [988, 8] on div "Self-Promotion People launching products & services in r/Journaling More Close" at bounding box center [754, 21] width 528 height 42
click at [988, 14] on span "Close" at bounding box center [996, 18] width 26 height 14
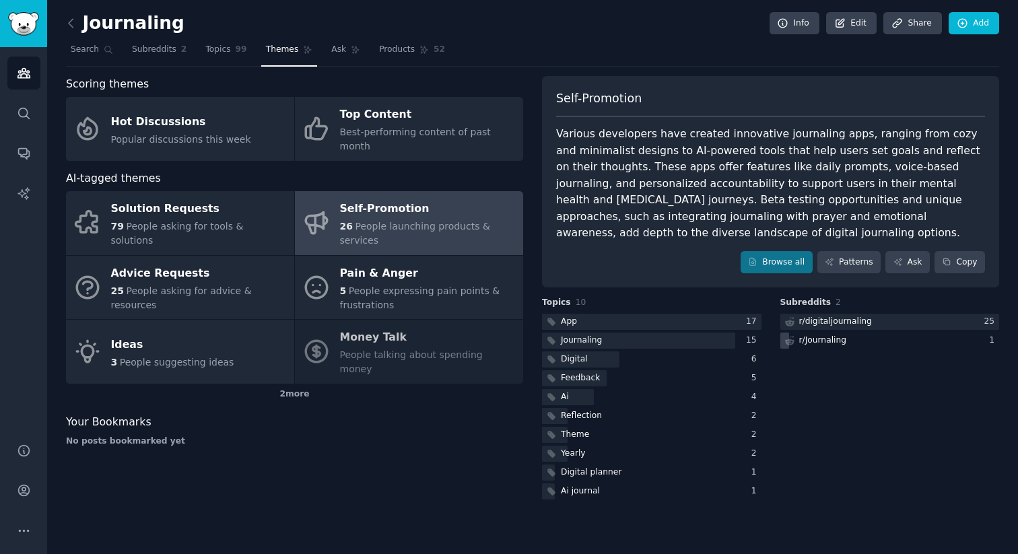
click at [818, 334] on div "r/ Journaling" at bounding box center [815, 341] width 69 height 17
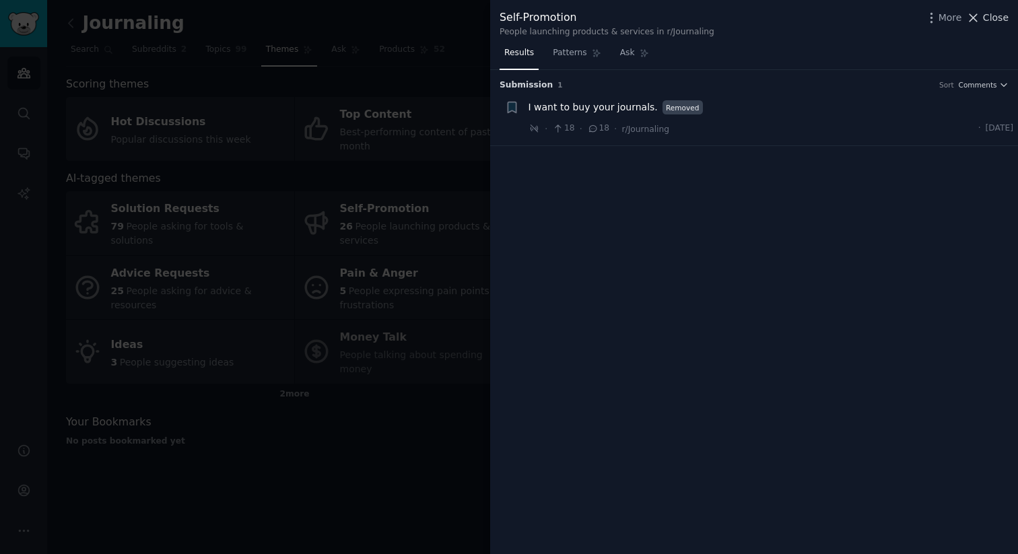
click at [985, 23] on span "Close" at bounding box center [996, 18] width 26 height 14
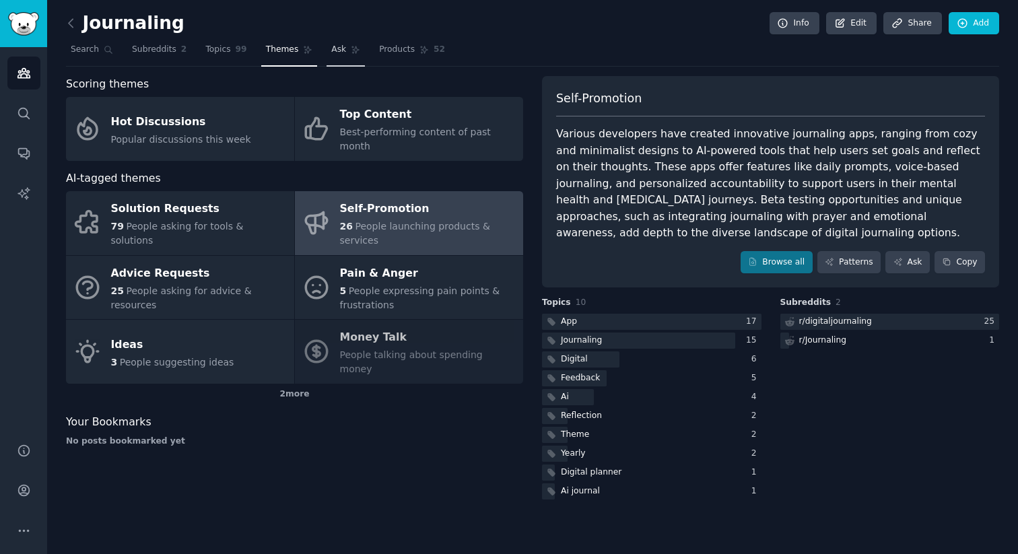
click at [355, 42] on link "Ask" at bounding box center [346, 53] width 38 height 28
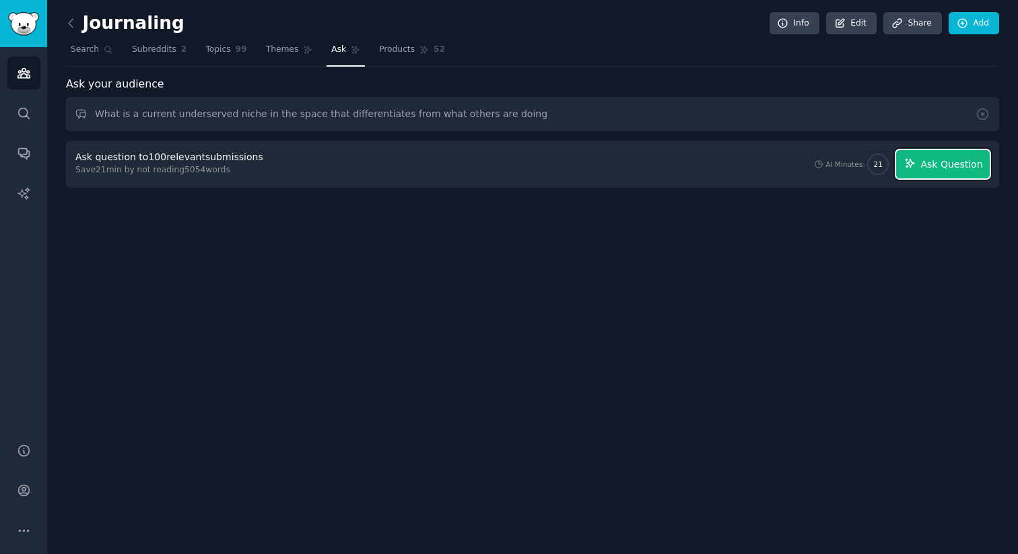
click at [925, 164] on span "Ask Question" at bounding box center [952, 165] width 62 height 14
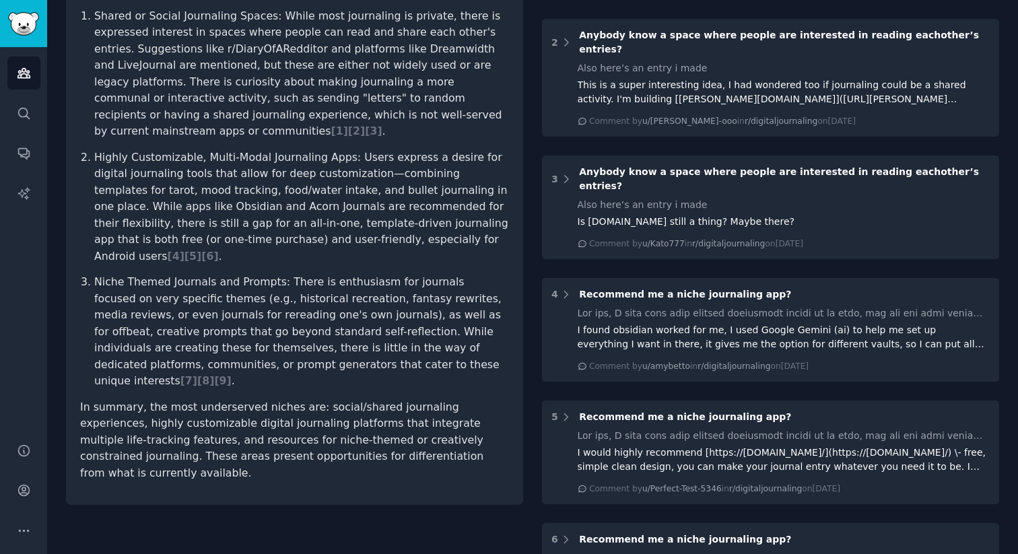
scroll to position [266, 0]
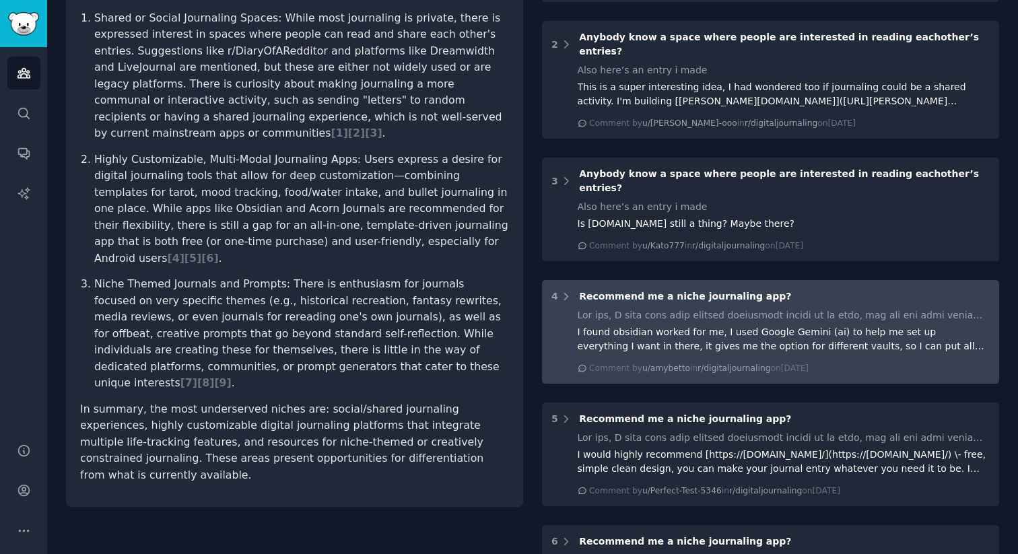
click at [593, 325] on div "I found obsidian worked for me, I used Google Gemini (ai) to help me set up eve…" at bounding box center [784, 339] width 413 height 28
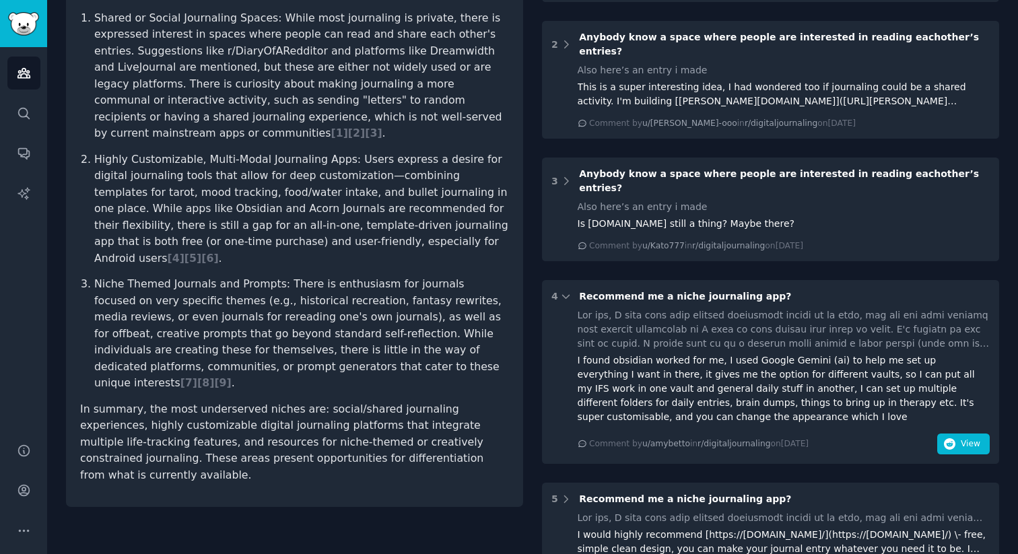
click at [634, 291] on span "Recommend me a niche journaling app?" at bounding box center [685, 296] width 212 height 11
click at [961, 438] on span "View" at bounding box center [971, 444] width 20 height 12
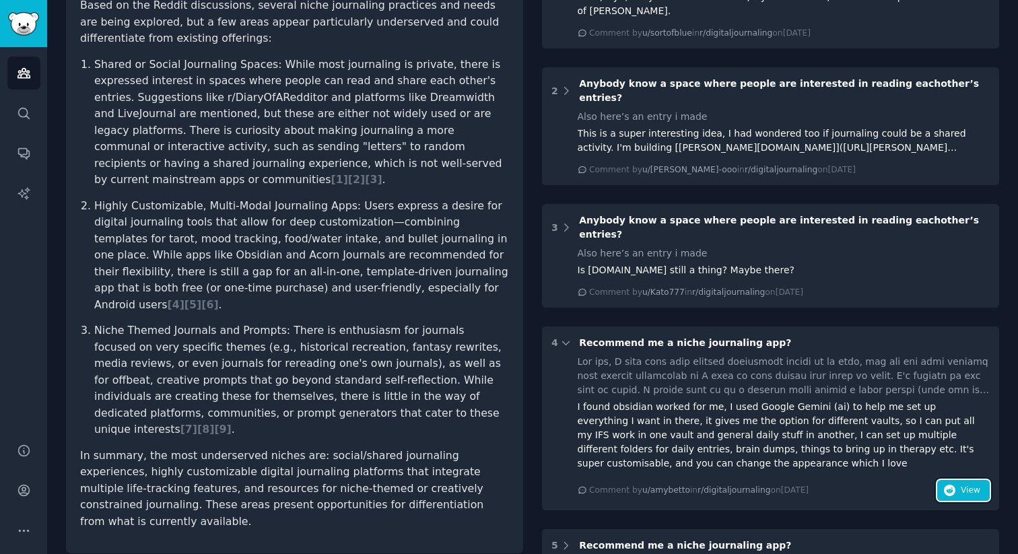
scroll to position [213, 0]
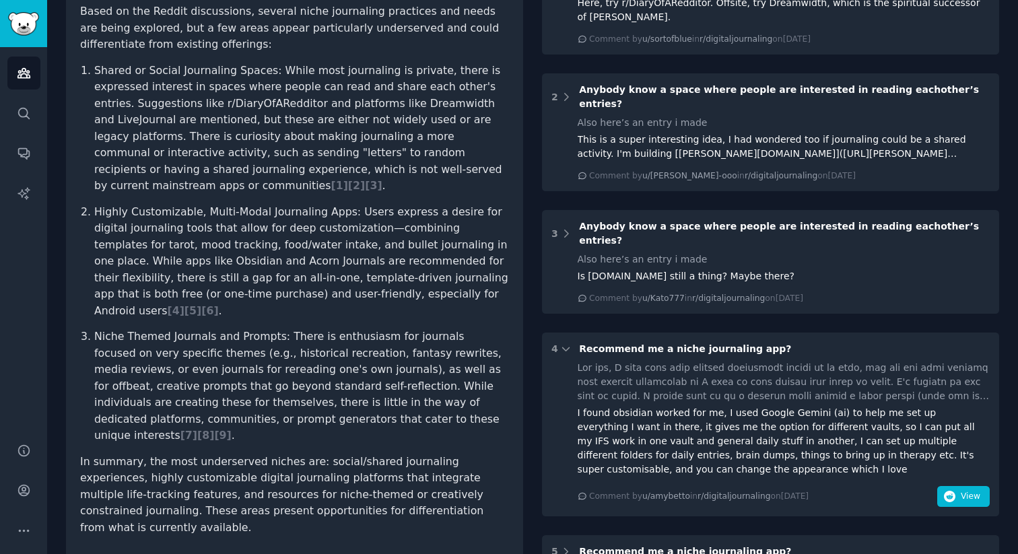
click at [637, 343] on span "Recommend me a niche journaling app?" at bounding box center [685, 348] width 212 height 11
click at [678, 362] on div "I found obsidian worked for me, I used Google Gemini (ai) to help me set up eve…" at bounding box center [784, 434] width 413 height 146
click at [952, 491] on icon "button" at bounding box center [950, 497] width 12 height 12
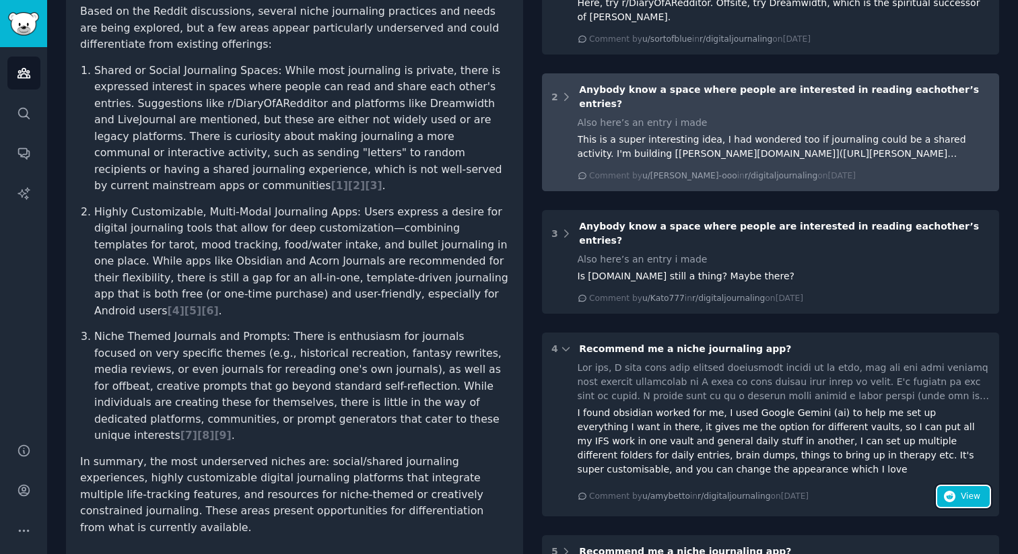
scroll to position [0, 0]
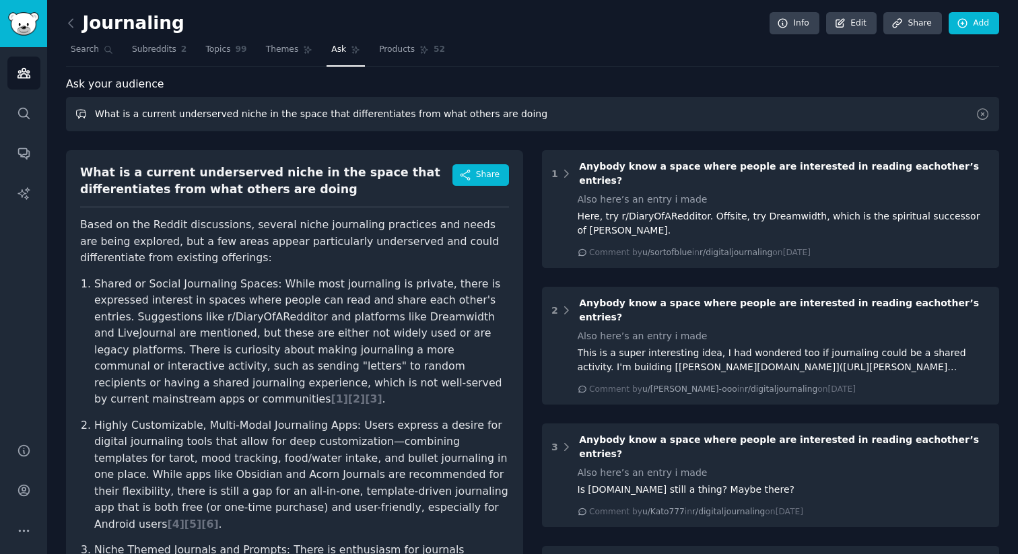
click at [418, 120] on input "What is a current underserved niche in the space that differentiates from what …" at bounding box center [532, 114] width 933 height 34
click at [518, 111] on input "What is a current underserved niche in the space that differentiates from what …" at bounding box center [532, 114] width 933 height 34
type input "How is AI journaling for android viewed right now"
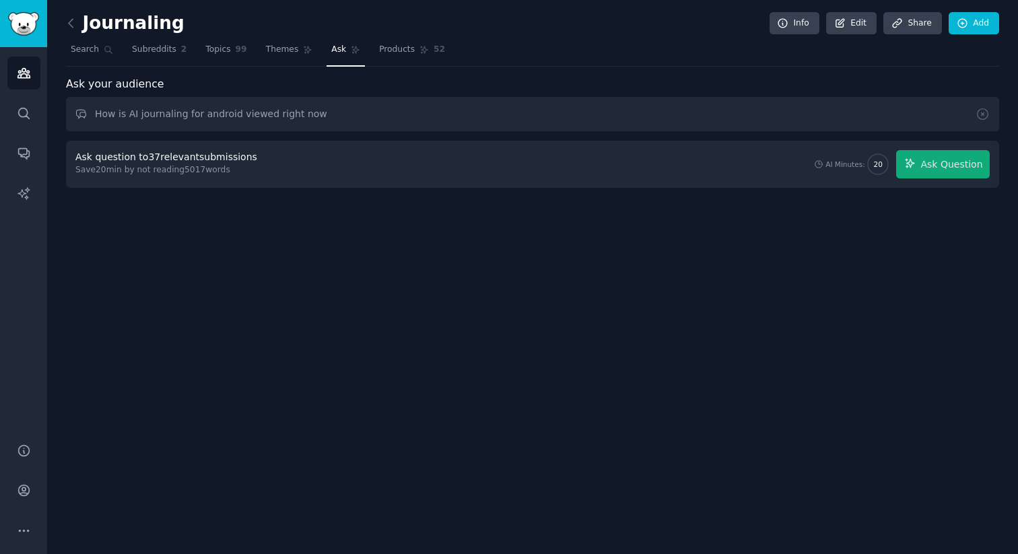
click at [983, 178] on div "Ask question to 37 relevant submissions Save 20 min by not reading 5017 words A…" at bounding box center [532, 164] width 933 height 47
click at [980, 176] on button "Ask Question" at bounding box center [943, 164] width 94 height 28
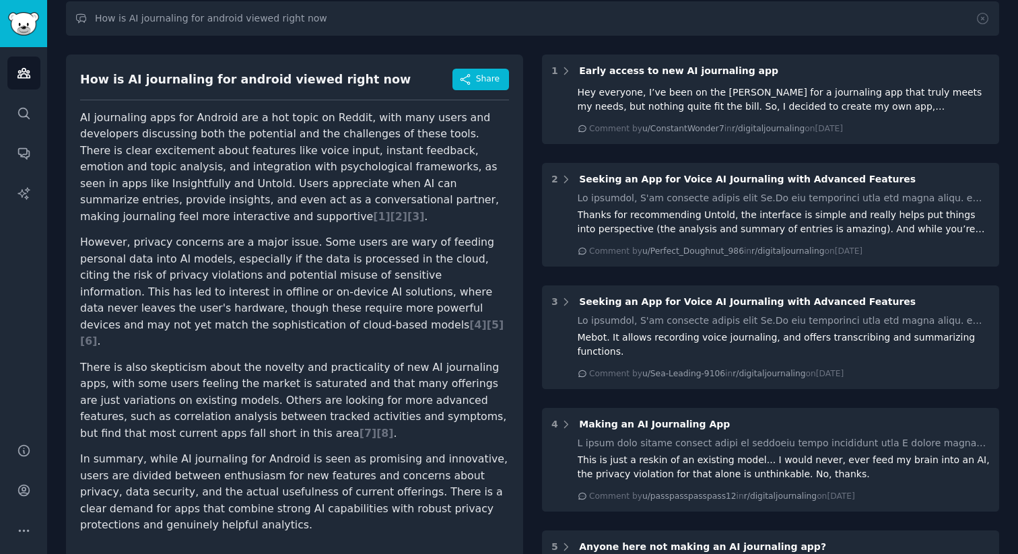
scroll to position [105, 0]
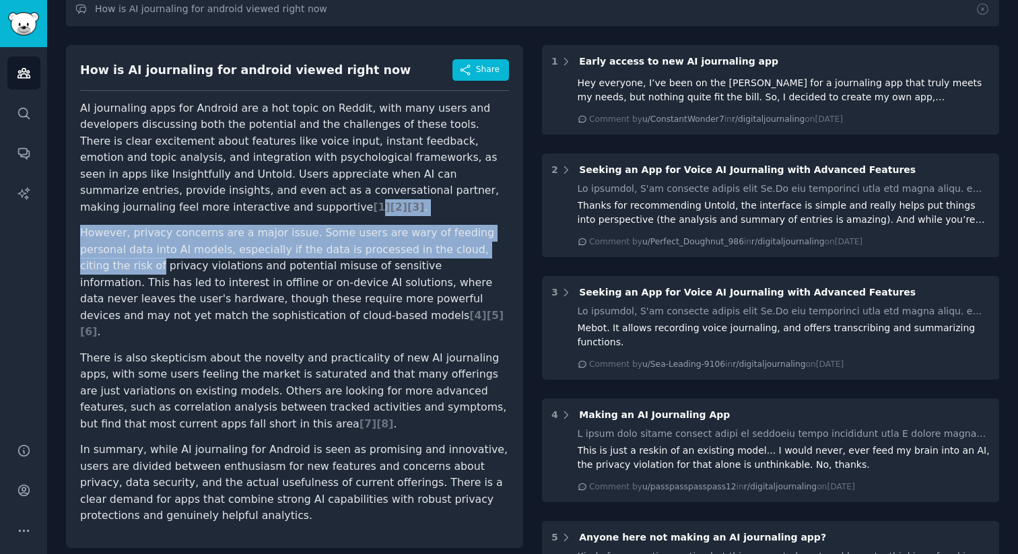
drag, startPoint x: 484, startPoint y: 188, endPoint x: 486, endPoint y: 246, distance: 58.6
click at [486, 246] on article "AI journaling apps for Android are a hot topic on Reddit, with many users and d…" at bounding box center [294, 312] width 429 height 424
click at [486, 246] on p "However, privacy concerns are a major issue. Some users are wary of feeding per…" at bounding box center [294, 283] width 429 height 116
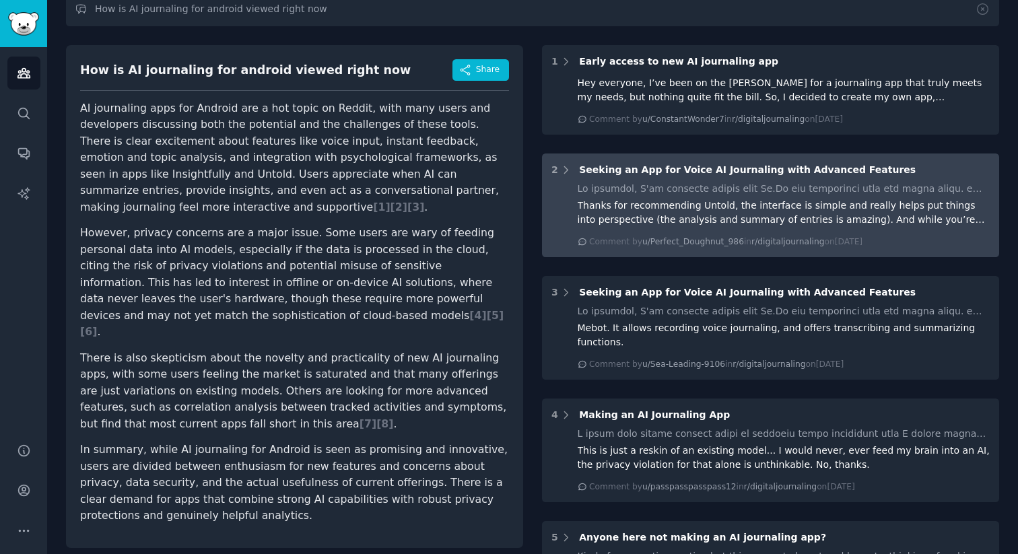
click at [684, 205] on div "Thanks for recommending Untold, the interface is simple and really helps put th…" at bounding box center [784, 213] width 413 height 28
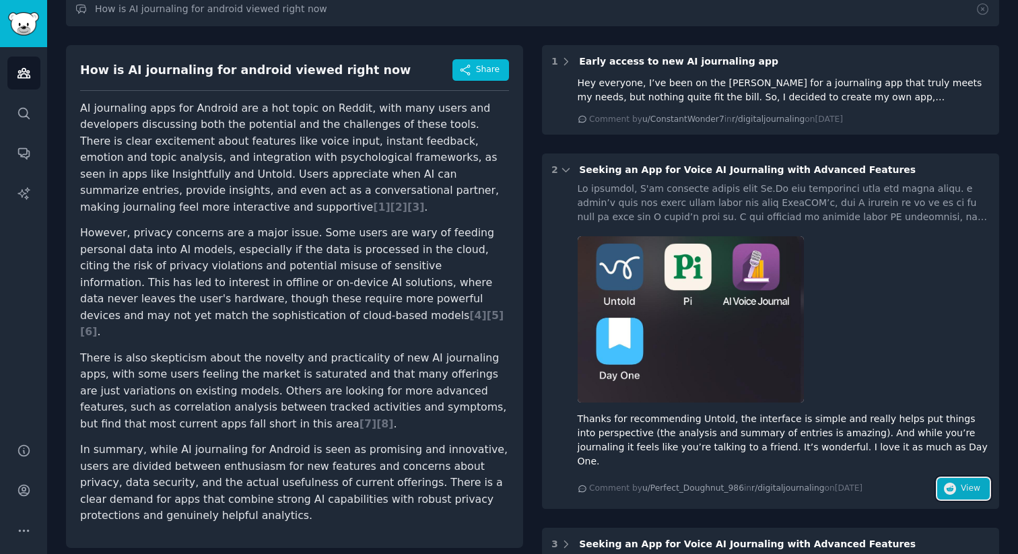
click at [953, 483] on icon "button" at bounding box center [950, 489] width 12 height 12
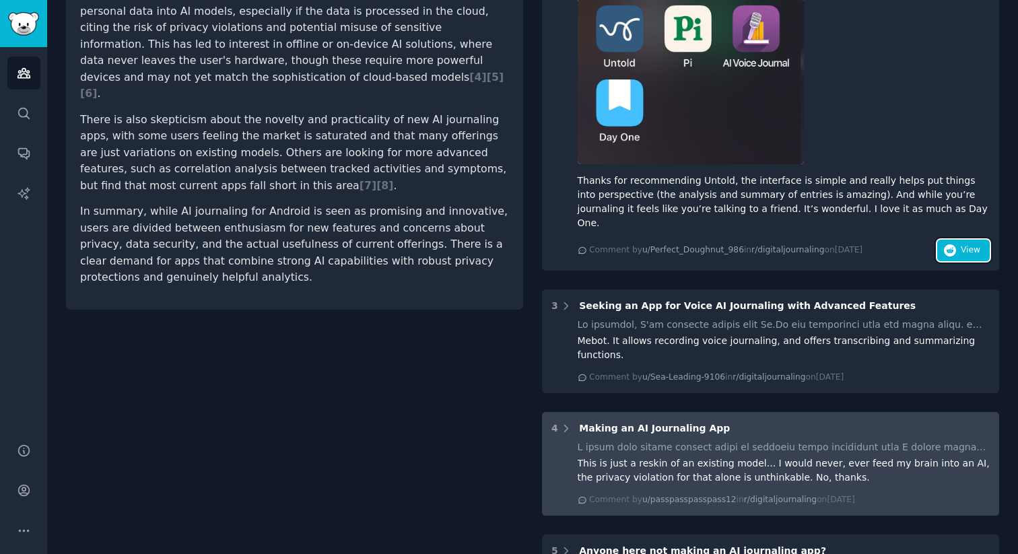
scroll to position [348, 0]
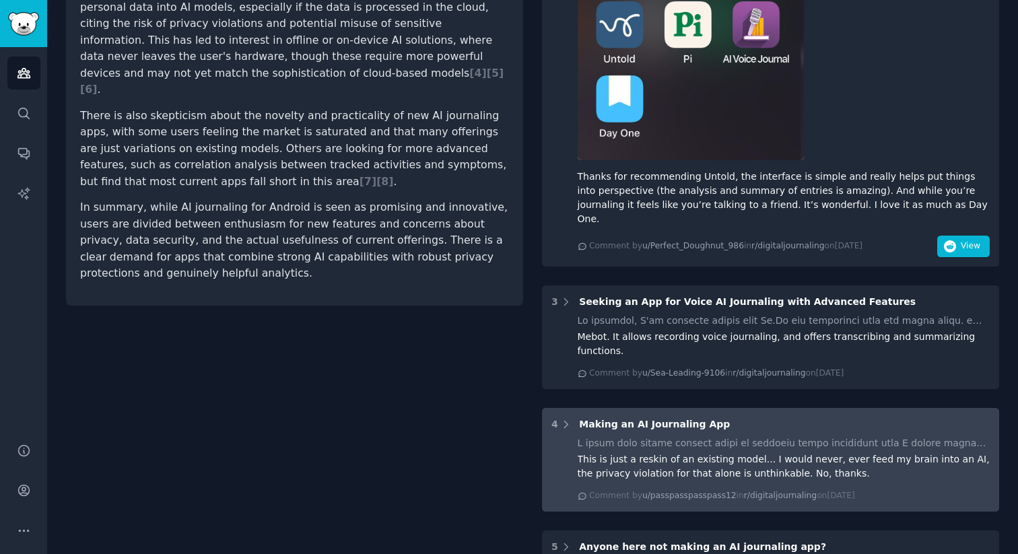
click at [690, 453] on div "This is just a reskin of an existing model... I would never, ever feed my brain…" at bounding box center [784, 467] width 413 height 28
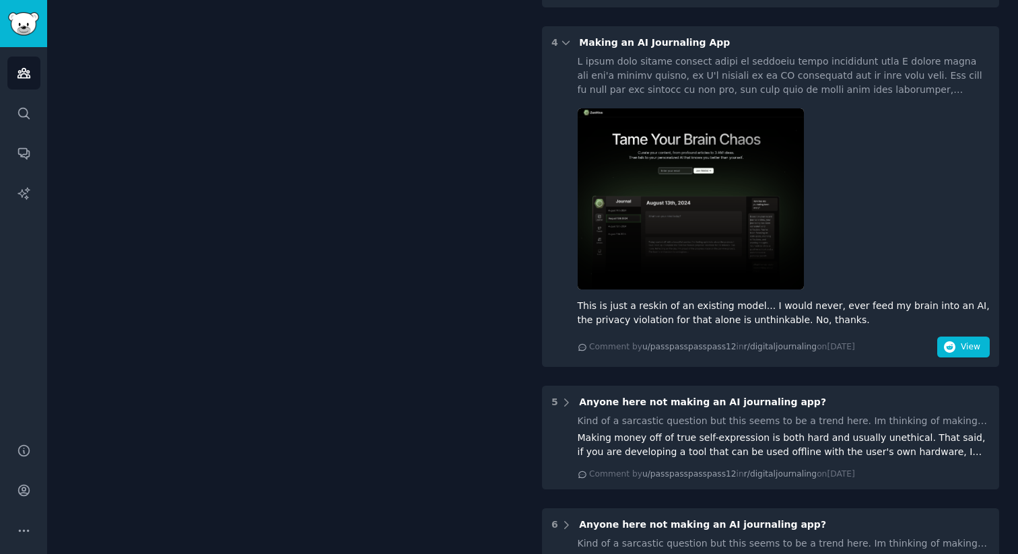
scroll to position [733, 0]
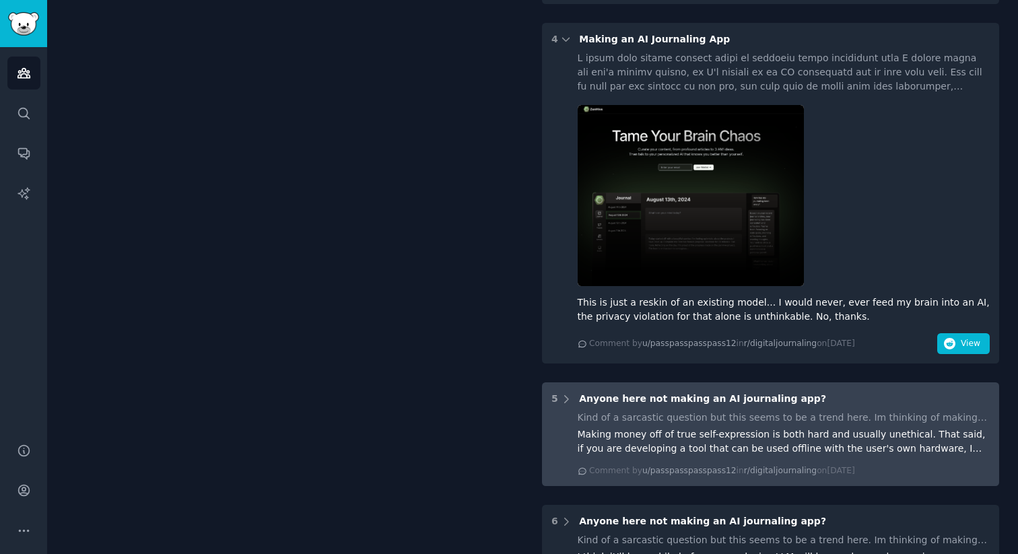
click at [758, 428] on div "Making money off of true self-expression is both hard and usually unethical. Th…" at bounding box center [784, 442] width 413 height 28
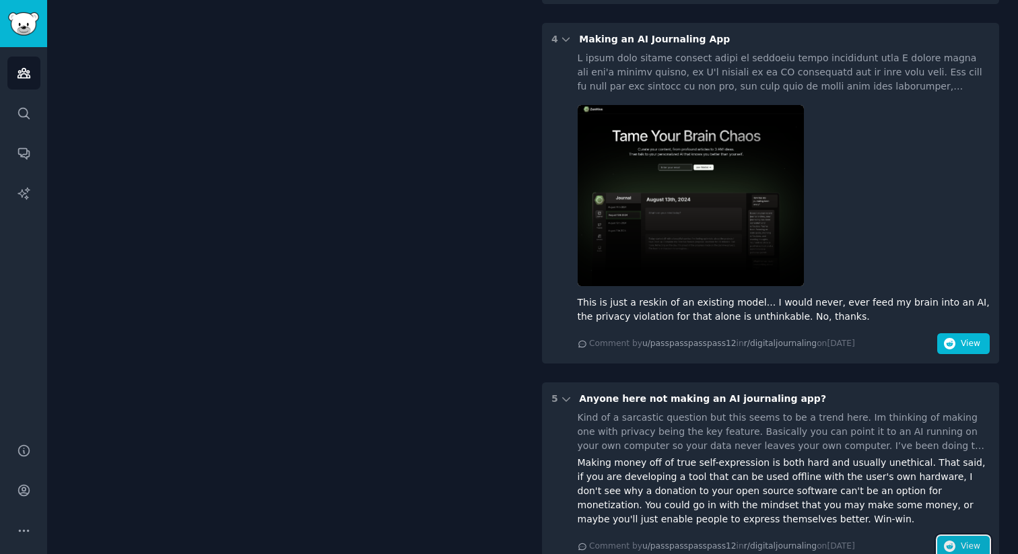
click at [946, 536] on button "View" at bounding box center [963, 547] width 53 height 22
